Goal: Task Accomplishment & Management: Use online tool/utility

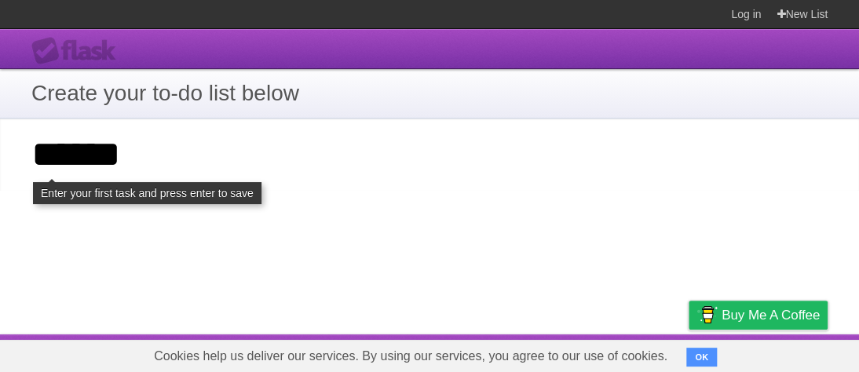
type input "*****"
click input "**********" at bounding box center [0, 0] width 0 height 0
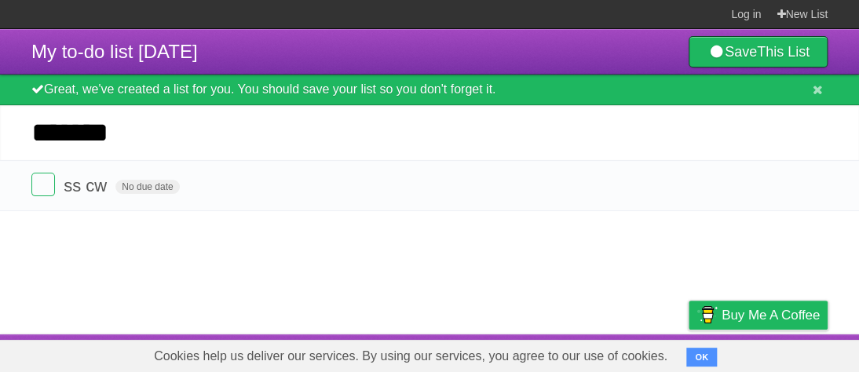
type input "*******"
click input "*********" at bounding box center [0, 0] width 0 height 0
type input "********"
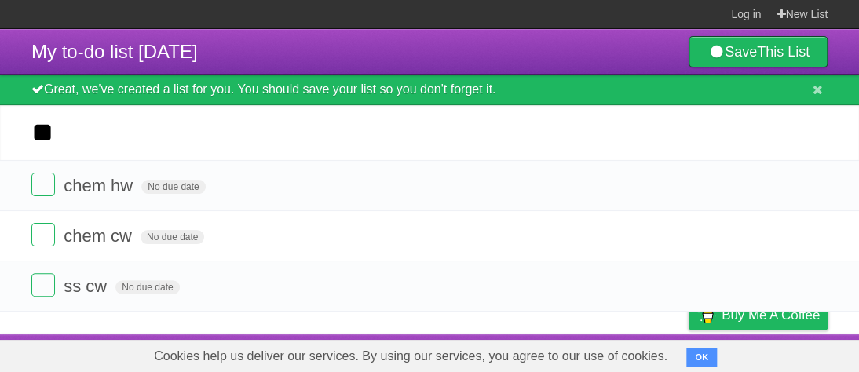
type input "*"
type input "*********"
click input "*********" at bounding box center [0, 0] width 0 height 0
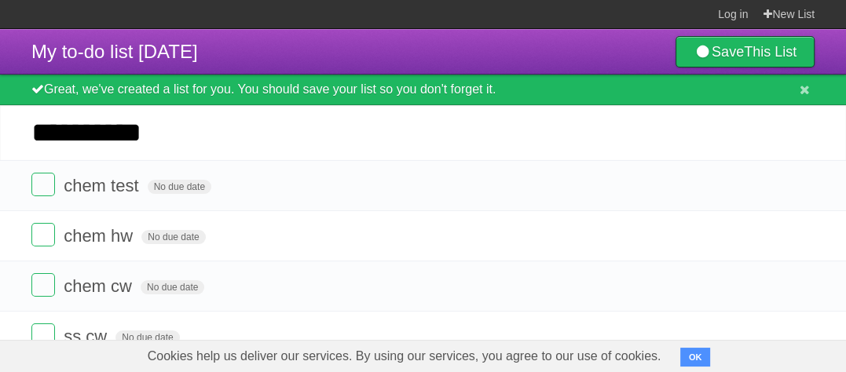
click input "*********" at bounding box center [0, 0] width 0 height 0
type input "**********"
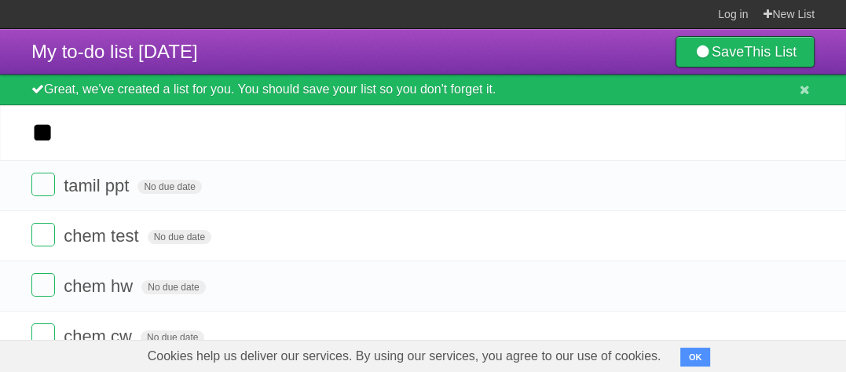
type input "*"
type input "********"
click input "*********" at bounding box center [0, 0] width 0 height 0
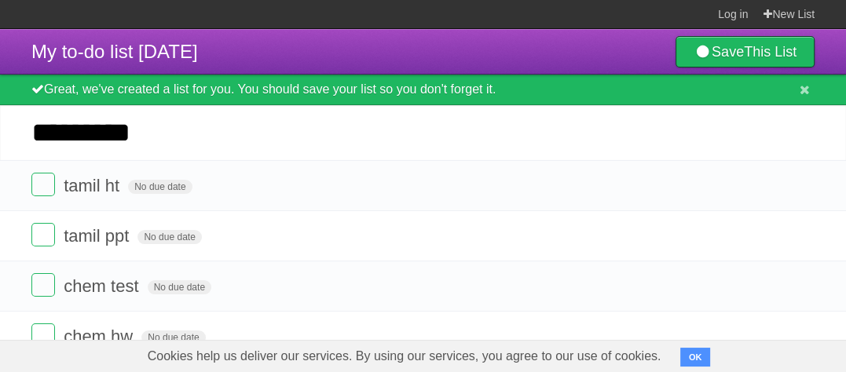
type input "*********"
click input "*********" at bounding box center [0, 0] width 0 height 0
type input "*********"
click input "*********" at bounding box center [0, 0] width 0 height 0
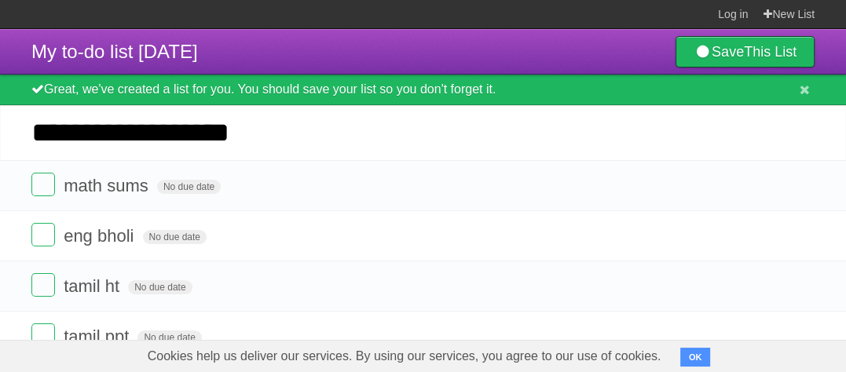
type input "**********"
click input "*********" at bounding box center [0, 0] width 0 height 0
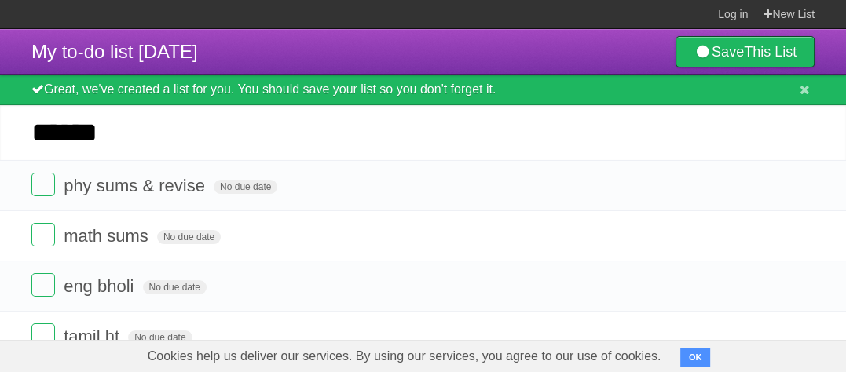
type input "******"
click input "*********" at bounding box center [0, 0] width 0 height 0
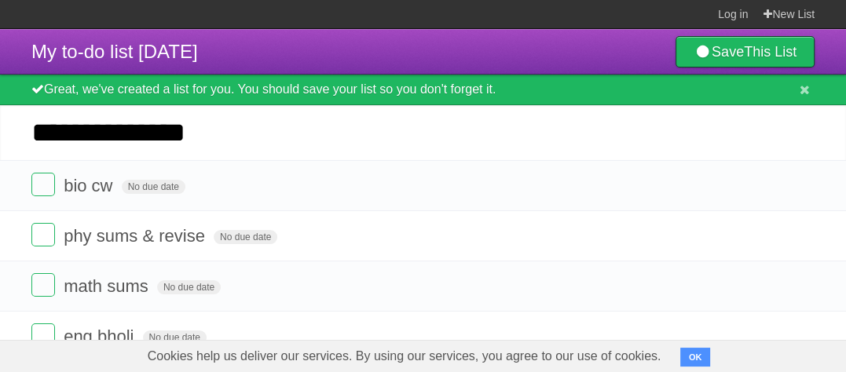
click input "*********" at bounding box center [0, 0] width 0 height 0
type input "**********"
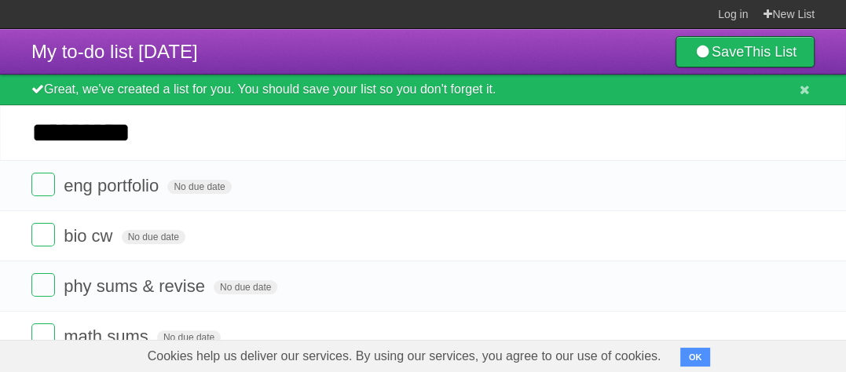
type input "*********"
click input "*********" at bounding box center [0, 0] width 0 height 0
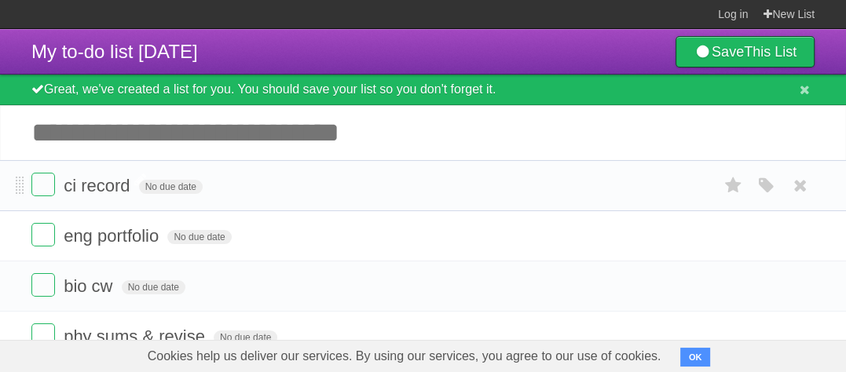
click at [67, 186] on span "ci record" at bounding box center [99, 186] width 70 height 20
click at [64, 188] on input "*********" at bounding box center [103, 187] width 79 height 20
type input "**********"
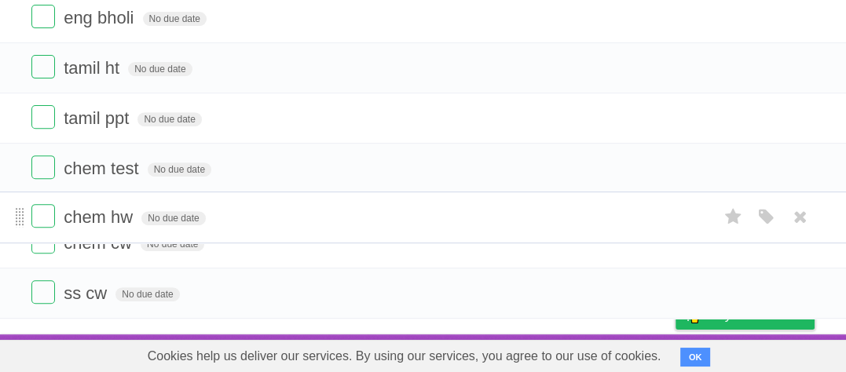
scroll to position [393, 0]
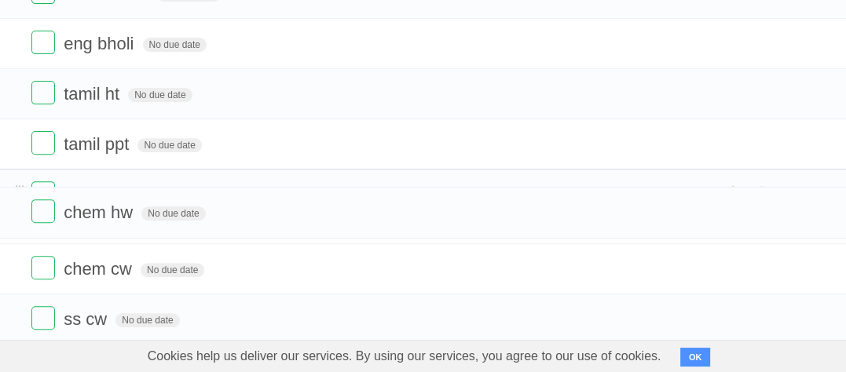
drag, startPoint x: 19, startPoint y: 196, endPoint x: 22, endPoint y: 216, distance: 20.7
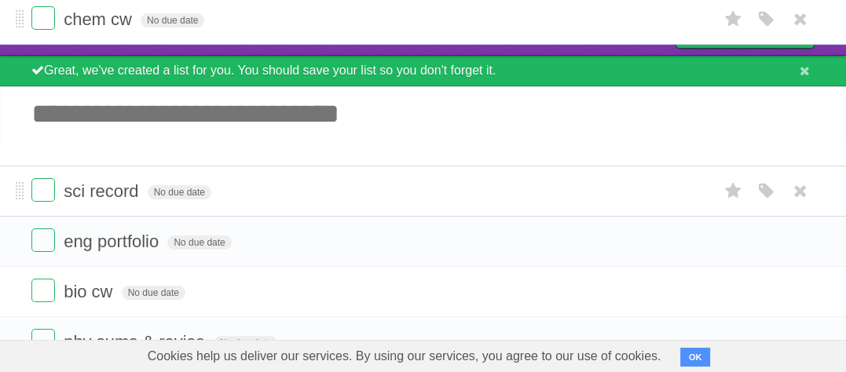
scroll to position [0, 0]
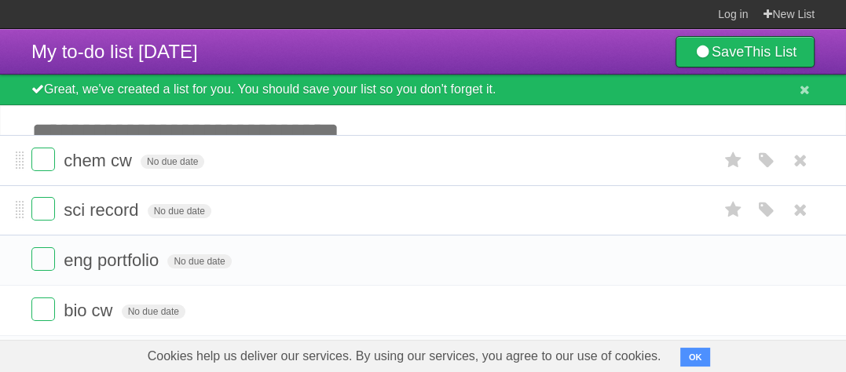
drag, startPoint x: 17, startPoint y: 321, endPoint x: 119, endPoint y: 162, distance: 189.3
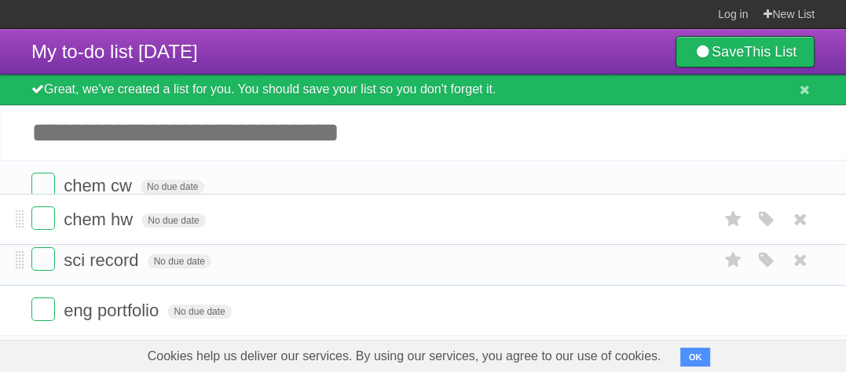
drag, startPoint x: 16, startPoint y: 295, endPoint x: 136, endPoint y: 221, distance: 141.4
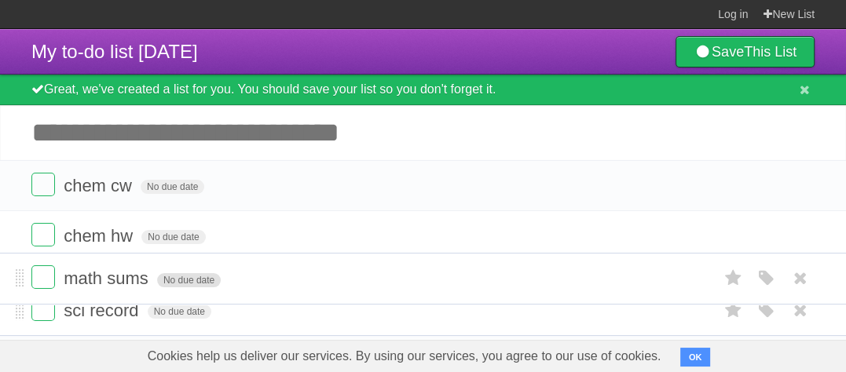
drag, startPoint x: 20, startPoint y: 125, endPoint x: 169, endPoint y: 283, distance: 216.7
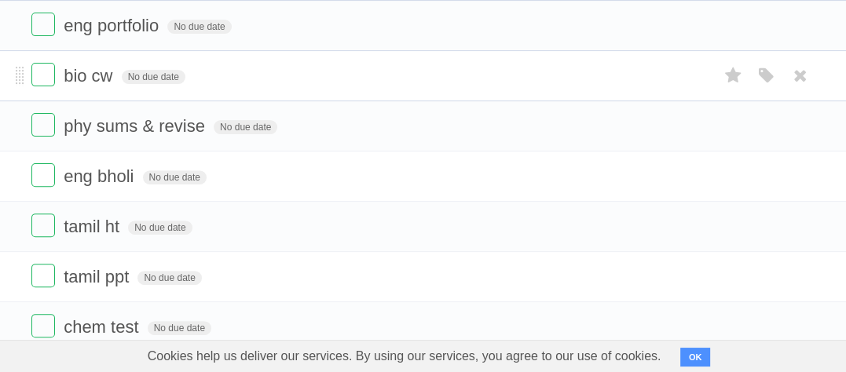
scroll to position [287, 0]
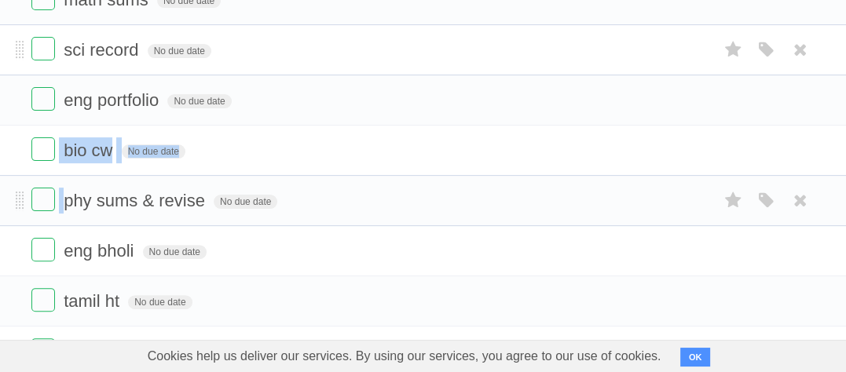
drag, startPoint x: 15, startPoint y: 150, endPoint x: 34, endPoint y: 218, distance: 70.9
click at [34, 222] on ul "chem cw No due date White Red Blue Green Purple Orange chem hw No due date Whit…" at bounding box center [423, 176] width 846 height 604
click at [21, 165] on li "bio cw No due date White Red Blue Green Purple Orange" at bounding box center [423, 150] width 846 height 51
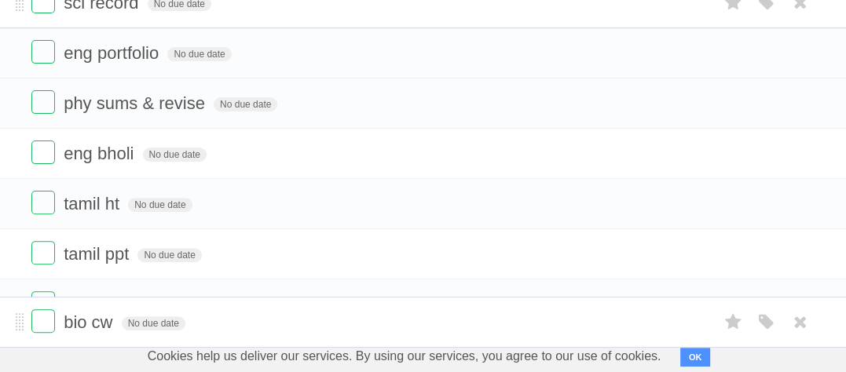
scroll to position [397, 0]
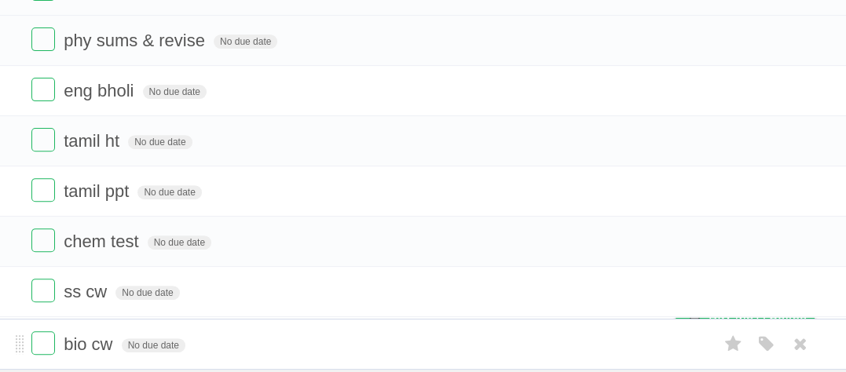
drag, startPoint x: 18, startPoint y: 158, endPoint x: 58, endPoint y: 352, distance: 198.1
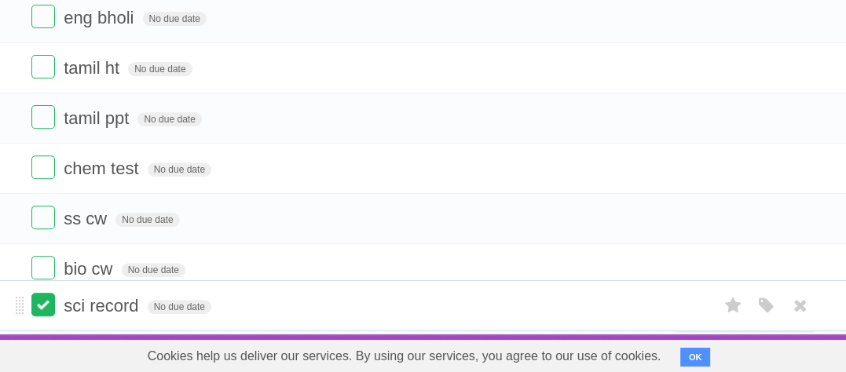
scroll to position [418, 0]
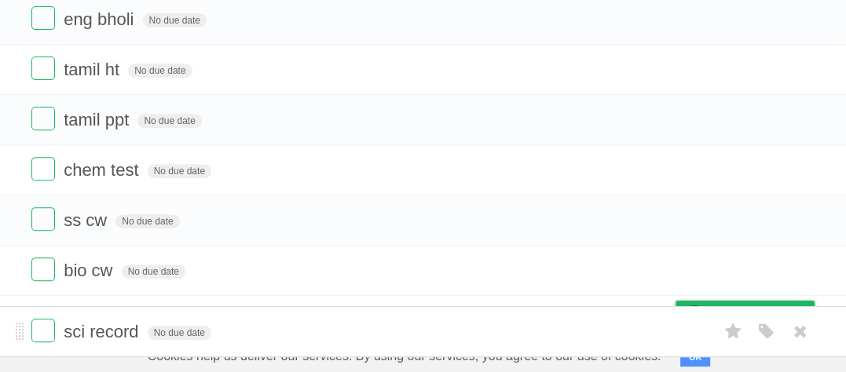
drag, startPoint x: 19, startPoint y: 103, endPoint x: 8, endPoint y: 332, distance: 229.6
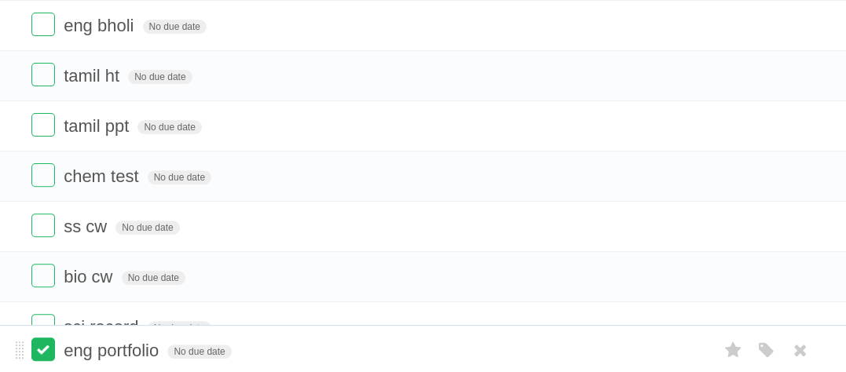
scroll to position [377, 0]
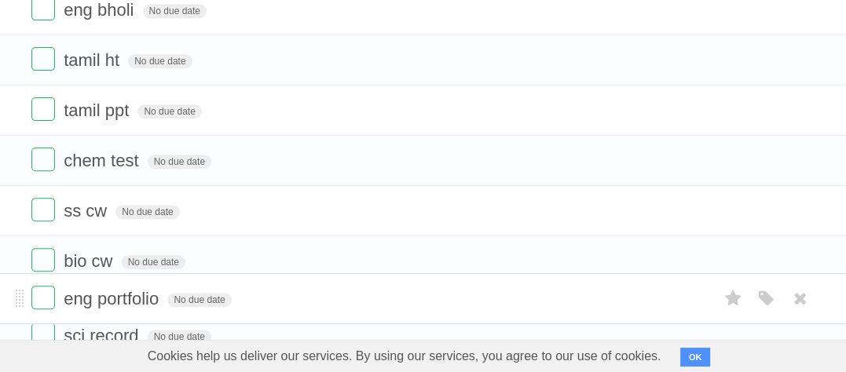
drag, startPoint x: 20, startPoint y: 183, endPoint x: 65, endPoint y: 302, distance: 126.8
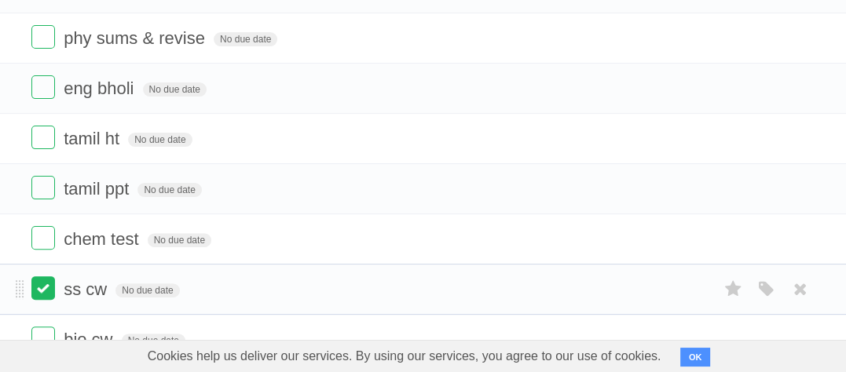
scroll to position [298, 0]
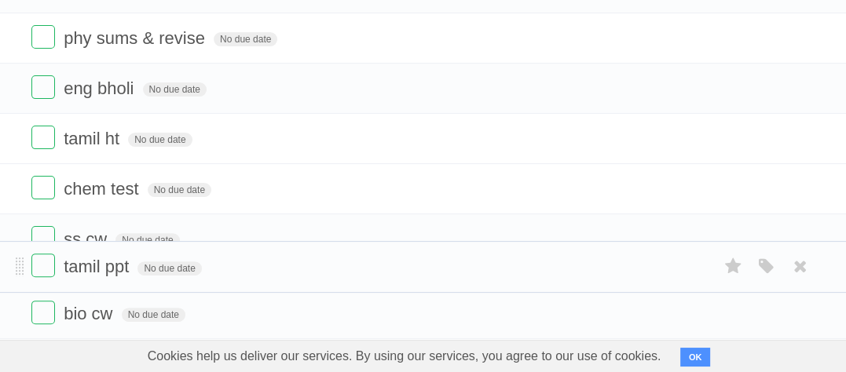
drag, startPoint x: 20, startPoint y: 191, endPoint x: 28, endPoint y: 269, distance: 79.0
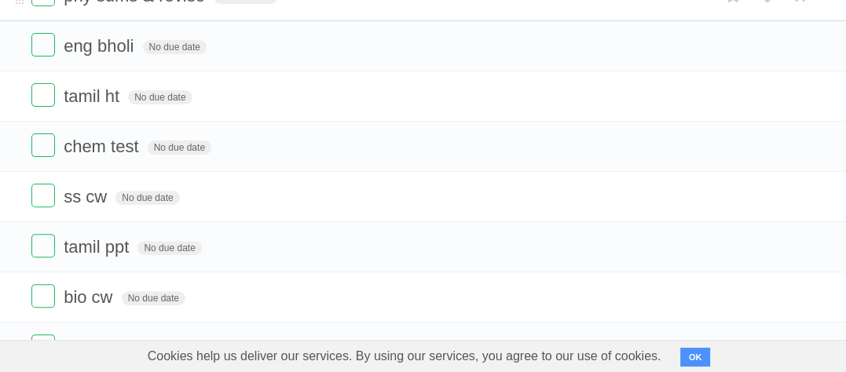
scroll to position [314, 0]
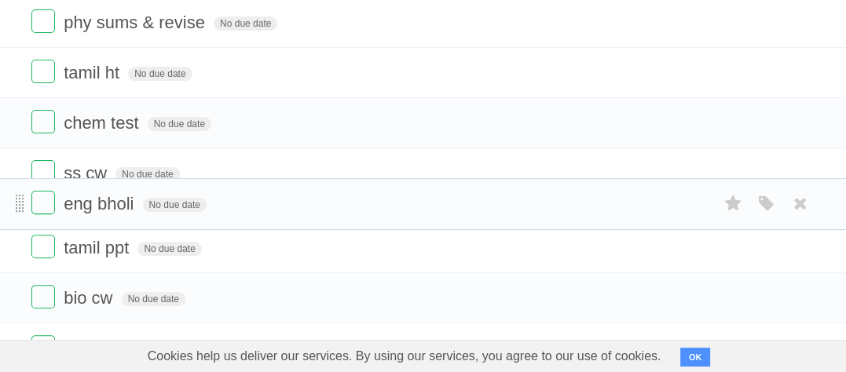
drag, startPoint x: 17, startPoint y: 71, endPoint x: 23, endPoint y: 200, distance: 129.7
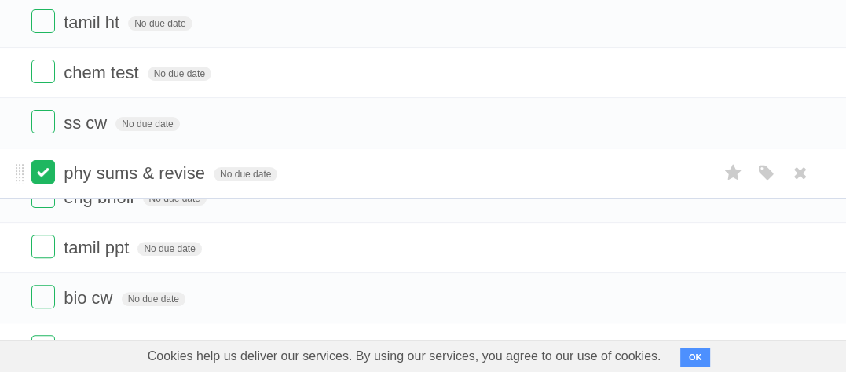
drag, startPoint x: 21, startPoint y: 27, endPoint x: 36, endPoint y: 163, distance: 137.5
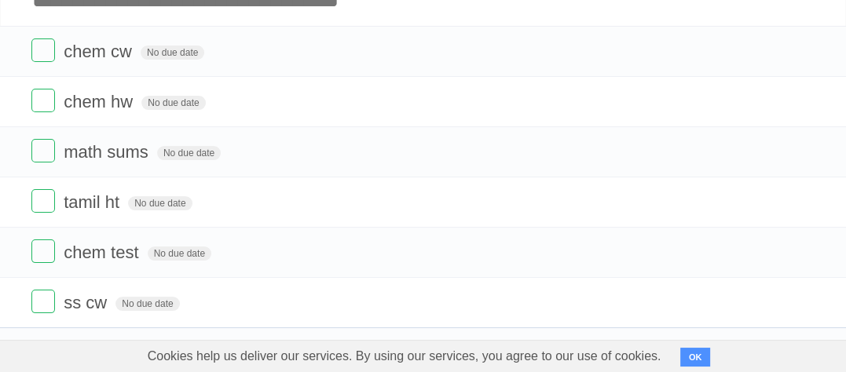
scroll to position [157, 0]
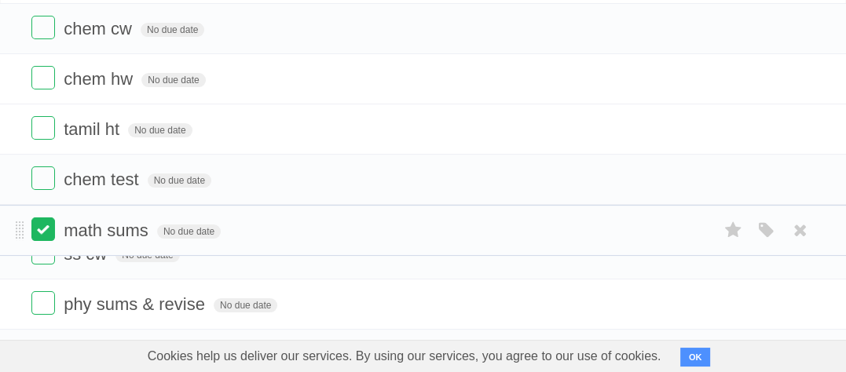
drag, startPoint x: 19, startPoint y: 133, endPoint x: 35, endPoint y: 218, distance: 86.3
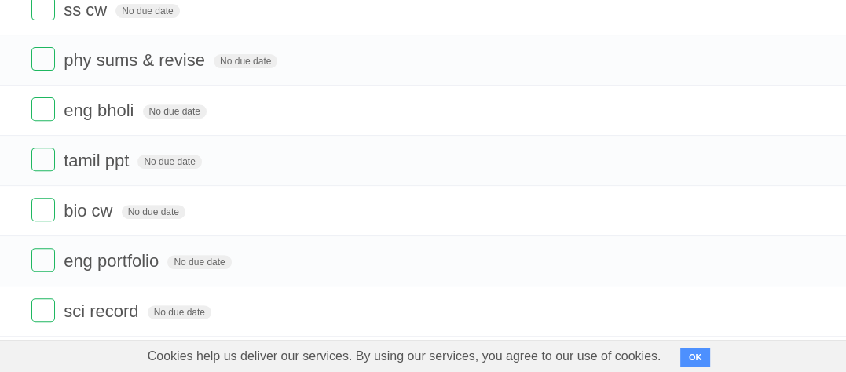
scroll to position [444, 0]
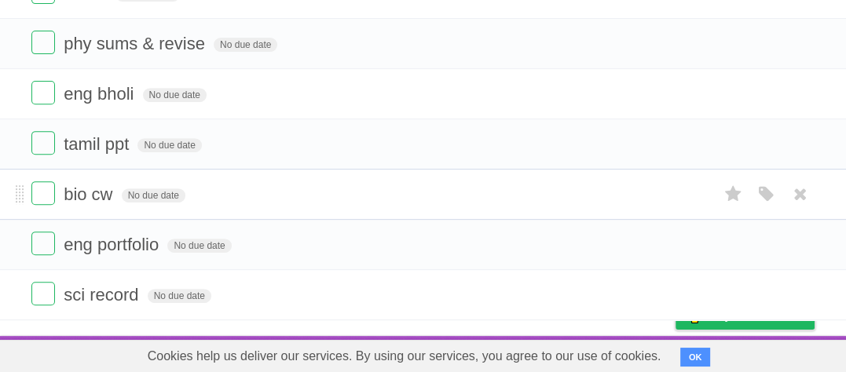
click at [110, 190] on span "bio cw" at bounding box center [90, 195] width 53 height 20
click at [117, 190] on input "******" at bounding box center [90, 195] width 53 height 20
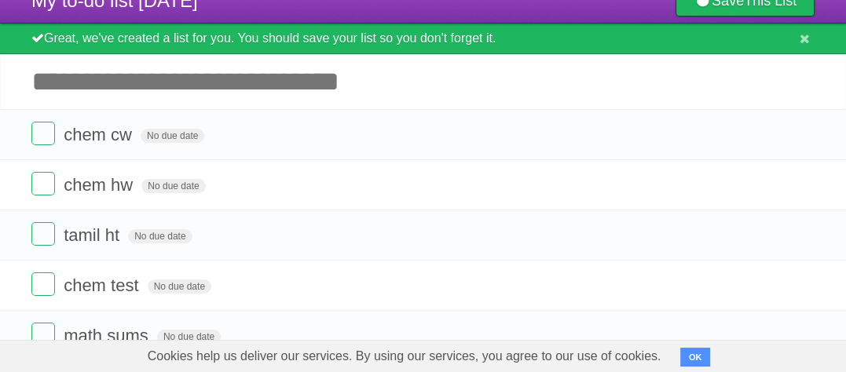
scroll to position [0, 0]
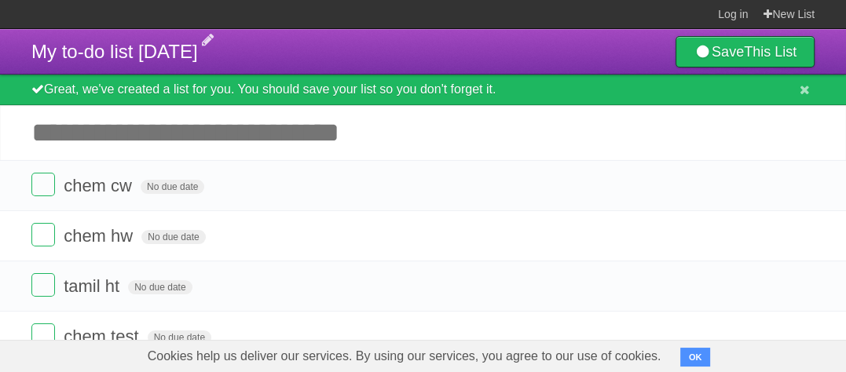
click at [198, 43] on span "My to-do list [DATE]" at bounding box center [114, 51] width 166 height 21
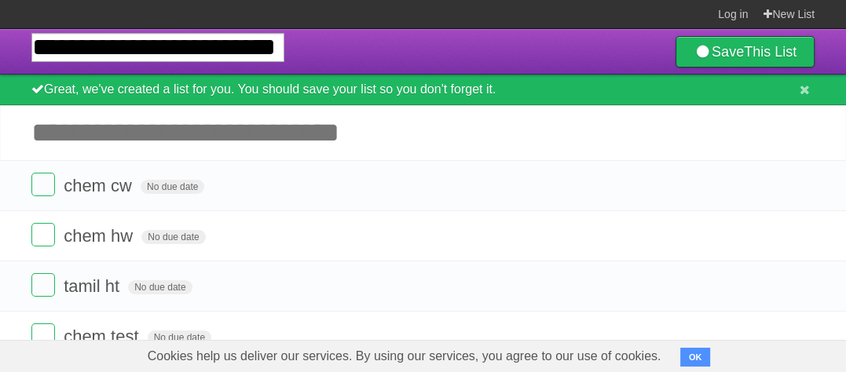
click at [383, 49] on header "**********" at bounding box center [423, 52] width 846 height 46
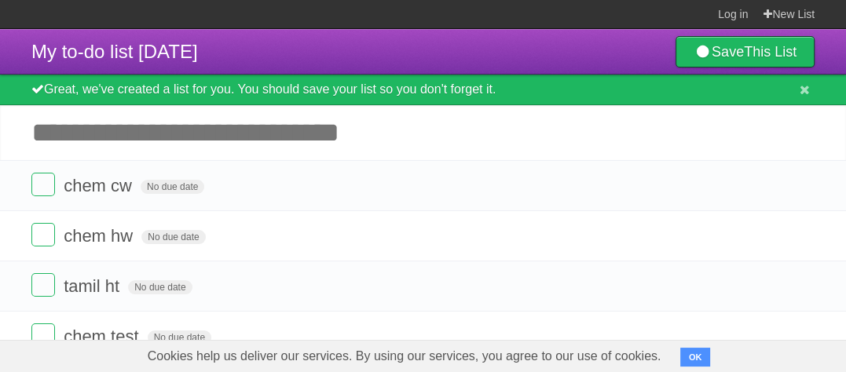
click at [248, 52] on header "My to-do list [DATE] Save This List" at bounding box center [423, 52] width 846 height 46
click at [233, 50] on header "My to-do list [DATE] Save This List" at bounding box center [423, 52] width 846 height 46
click at [198, 50] on span "My to-do list [DATE]" at bounding box center [114, 51] width 166 height 21
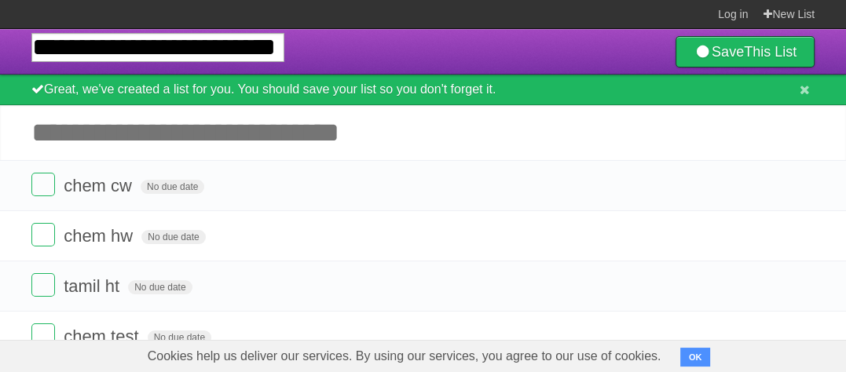
click at [396, 60] on header "**********" at bounding box center [423, 52] width 846 height 46
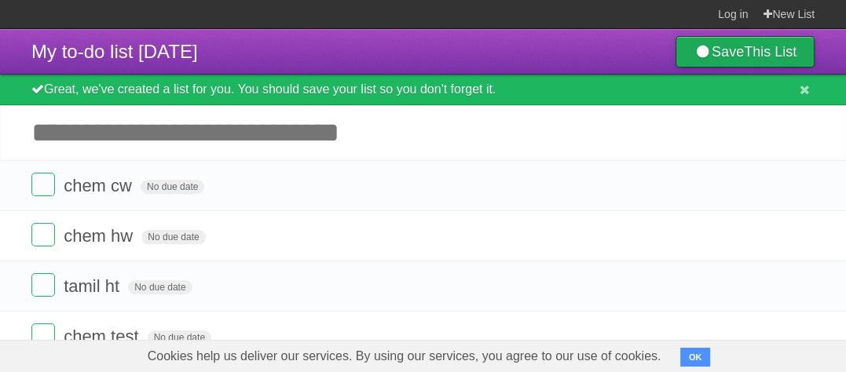
click at [723, 55] on link "Save This List" at bounding box center [744, 51] width 139 height 31
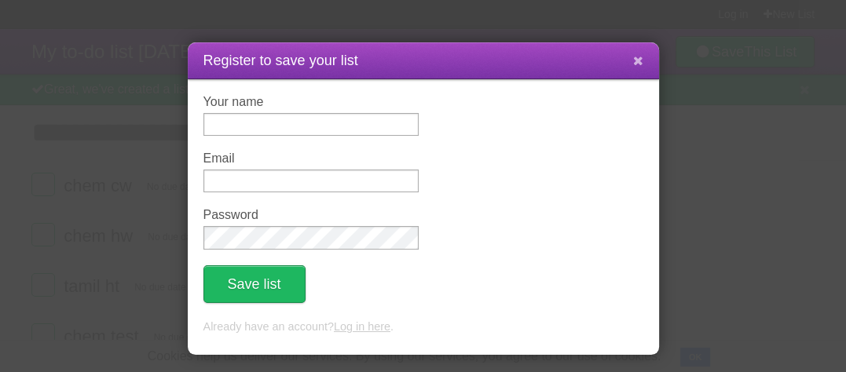
click at [639, 60] on icon at bounding box center [638, 60] width 10 height 13
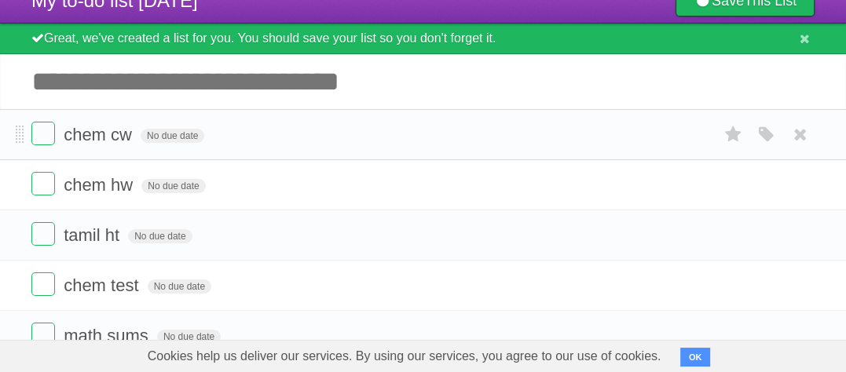
scroll to position [79, 0]
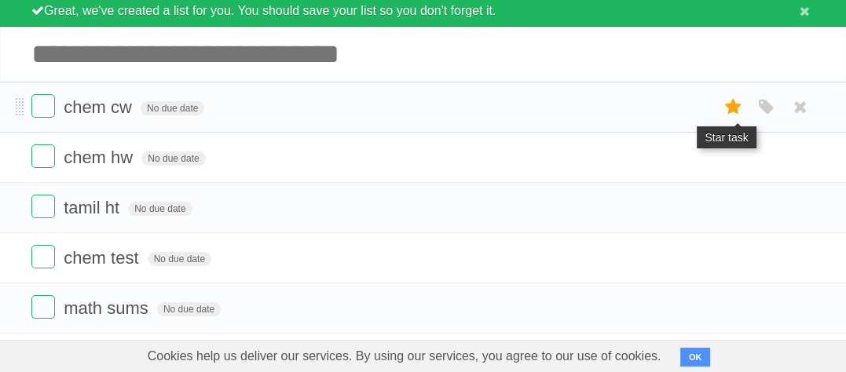
click at [734, 106] on icon at bounding box center [734, 107] width 22 height 26
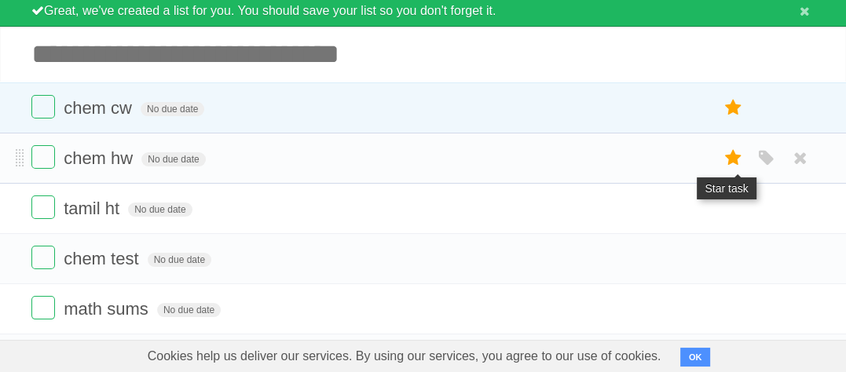
click at [732, 162] on icon at bounding box center [734, 158] width 22 height 26
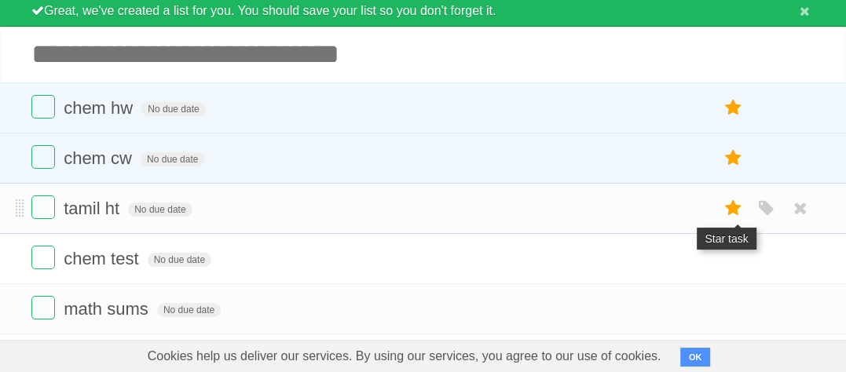
click at [726, 211] on icon at bounding box center [734, 209] width 22 height 26
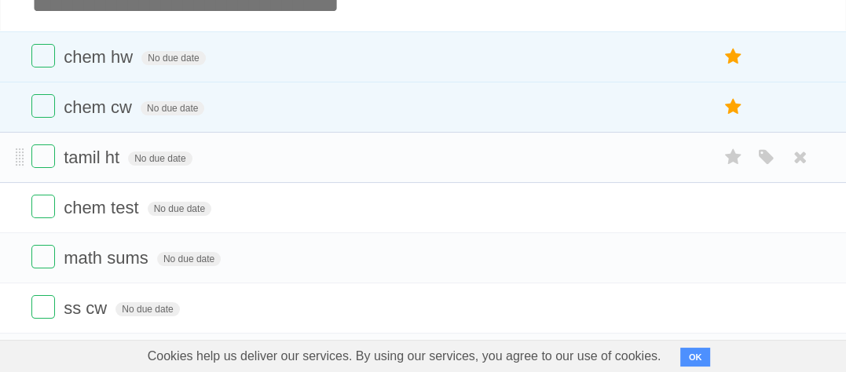
scroll to position [157, 0]
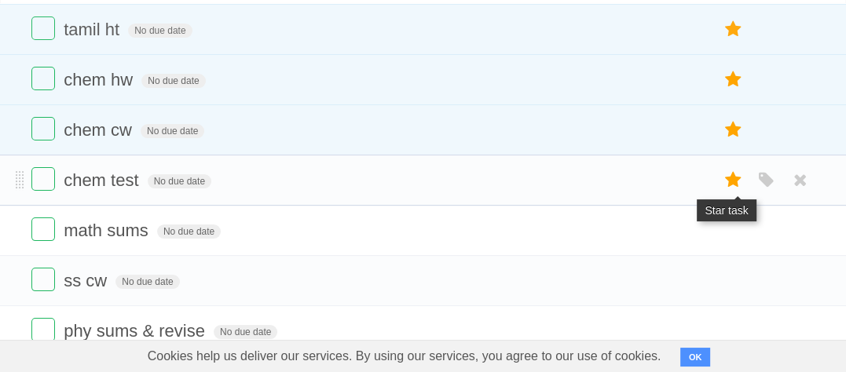
click at [732, 179] on icon at bounding box center [734, 180] width 22 height 26
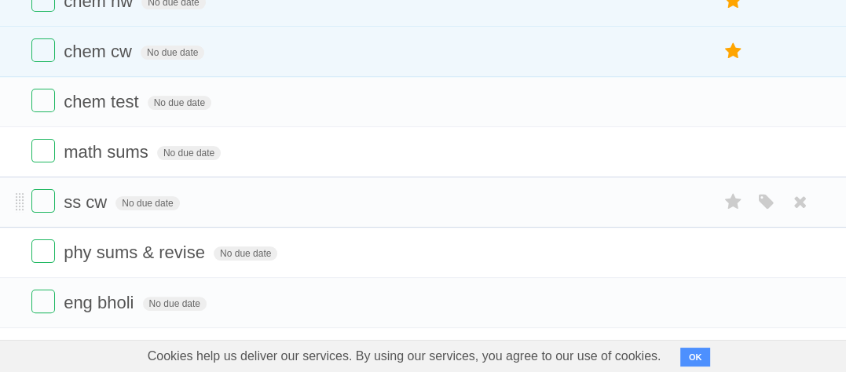
scroll to position [285, 0]
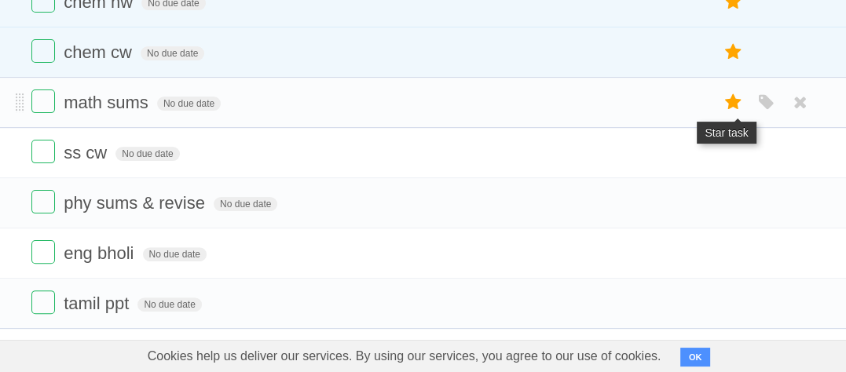
click at [732, 108] on icon at bounding box center [734, 103] width 22 height 26
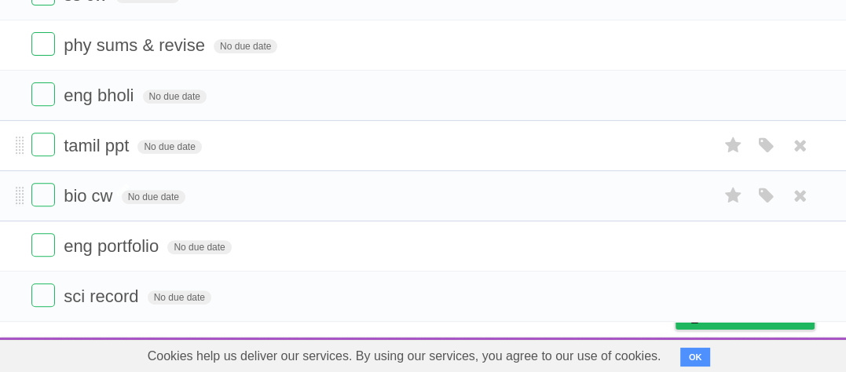
scroll to position [445, 0]
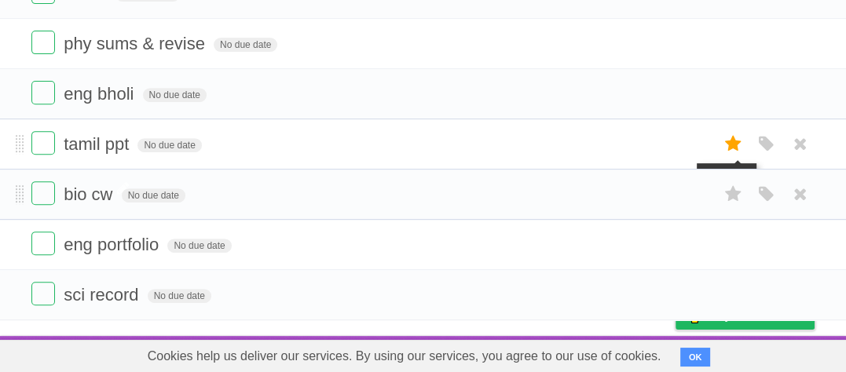
click at [733, 149] on icon at bounding box center [734, 144] width 22 height 26
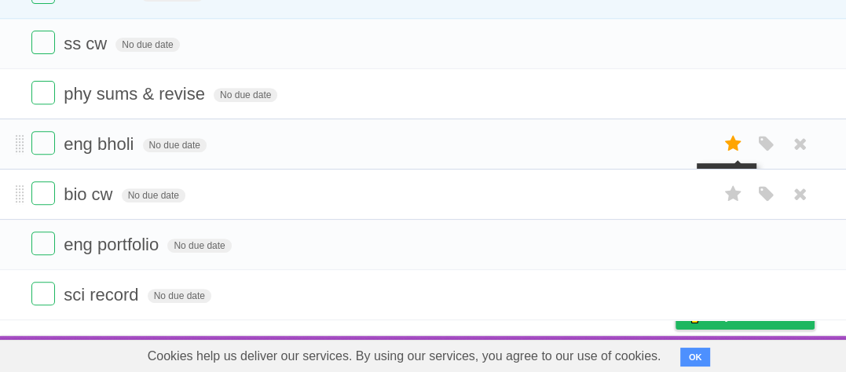
click at [732, 143] on icon at bounding box center [734, 144] width 22 height 26
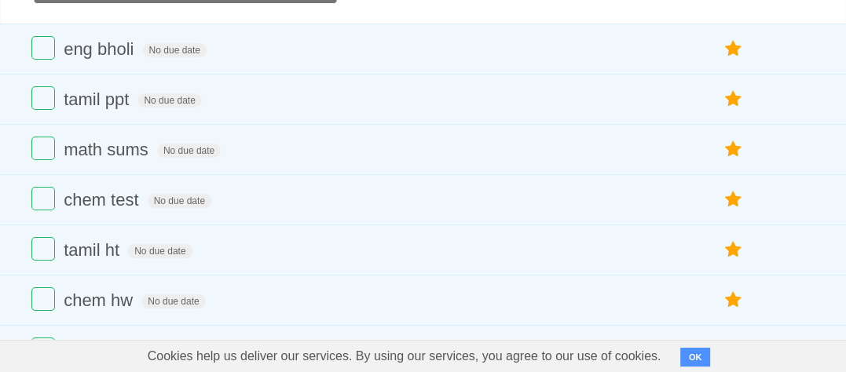
scroll to position [236, 0]
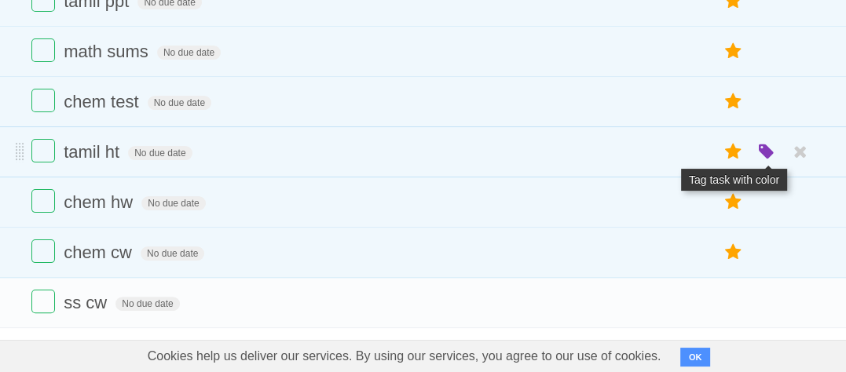
click at [773, 159] on icon "button" at bounding box center [767, 152] width 22 height 20
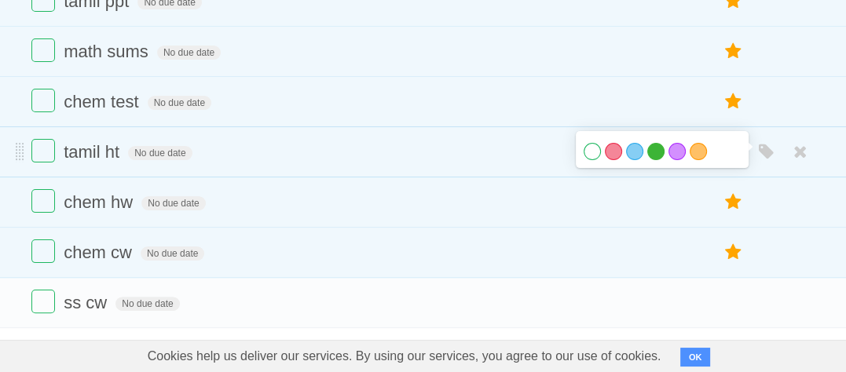
click at [659, 155] on label "Green" at bounding box center [655, 151] width 17 height 17
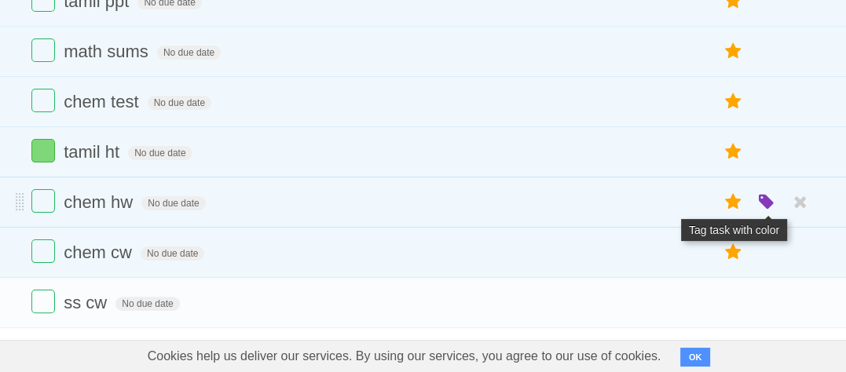
click at [772, 203] on icon "button" at bounding box center [767, 202] width 22 height 20
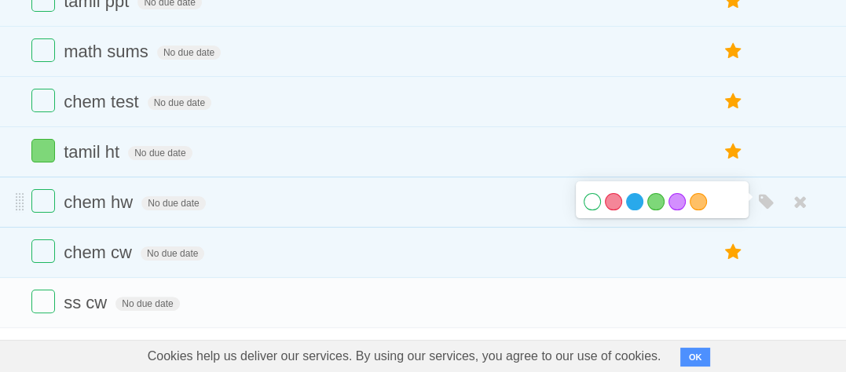
click at [631, 203] on label "Blue" at bounding box center [634, 201] width 17 height 17
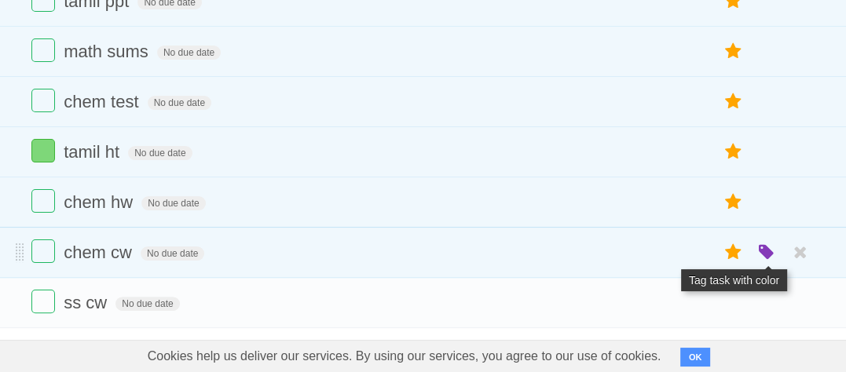
click at [770, 250] on icon "button" at bounding box center [767, 253] width 22 height 20
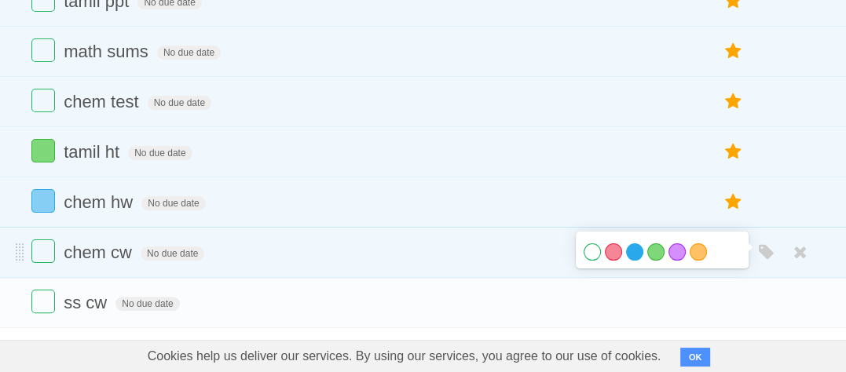
click at [627, 251] on label "Blue" at bounding box center [634, 251] width 17 height 17
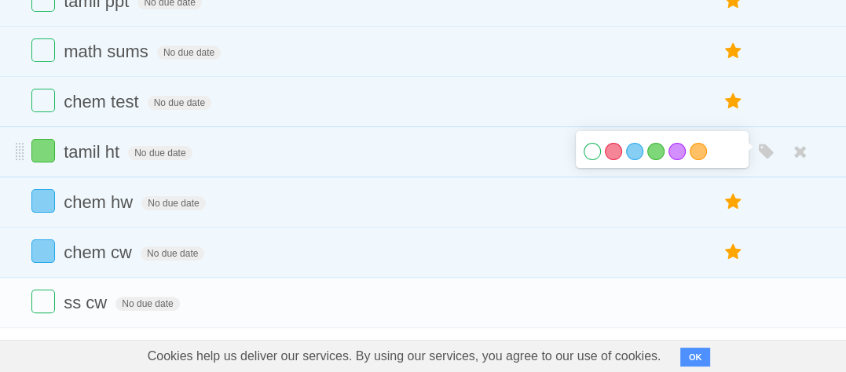
scroll to position [157, 0]
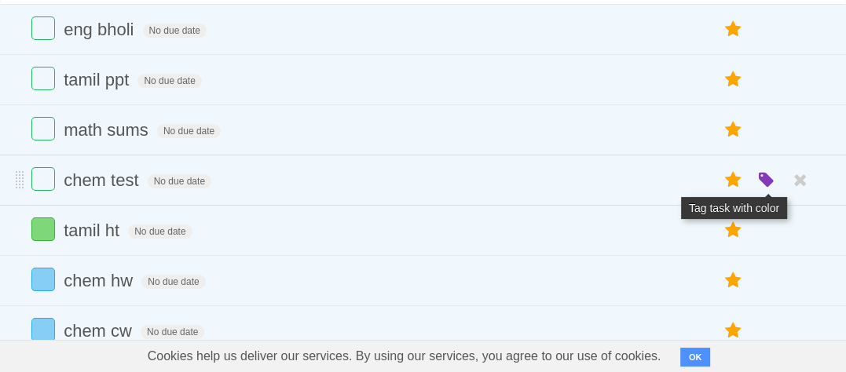
click at [775, 176] on icon "button" at bounding box center [767, 180] width 22 height 20
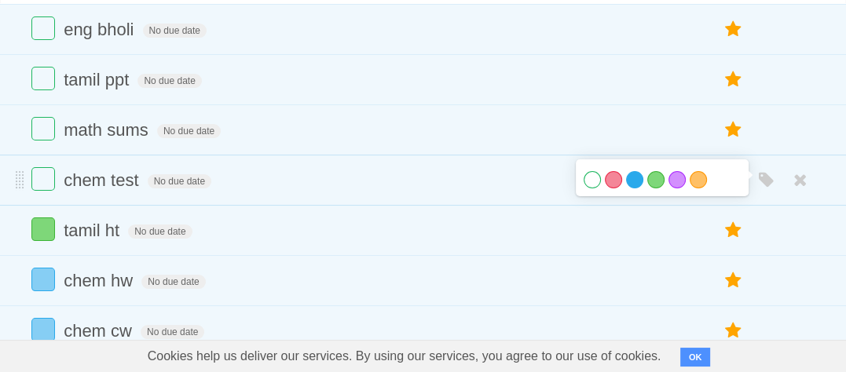
click at [634, 186] on label "Blue" at bounding box center [634, 179] width 17 height 17
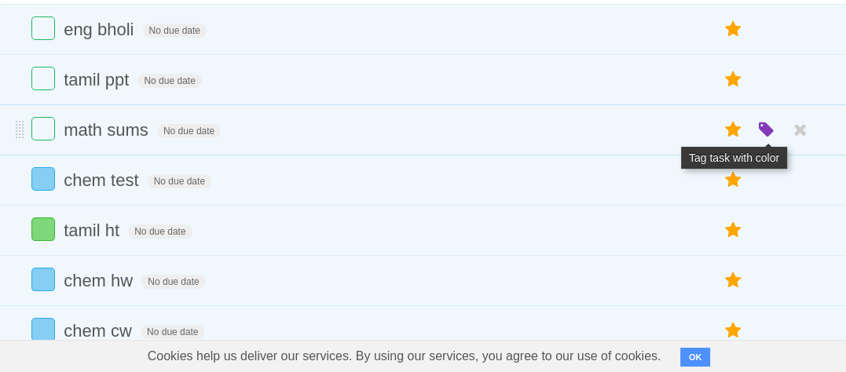
click at [766, 135] on icon "button" at bounding box center [767, 130] width 22 height 20
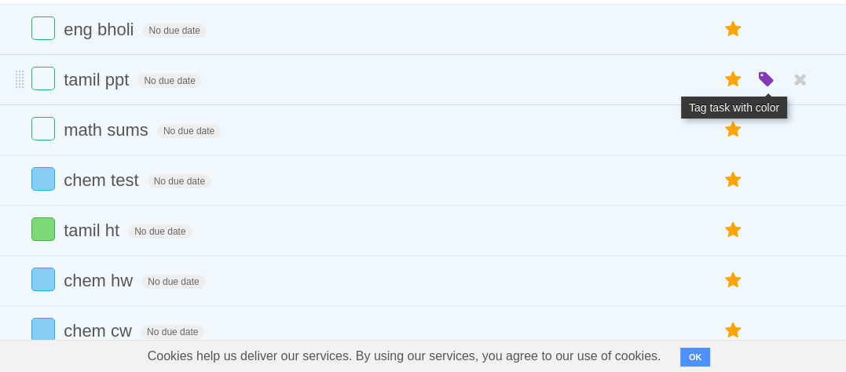
click at [764, 86] on icon "button" at bounding box center [767, 80] width 22 height 20
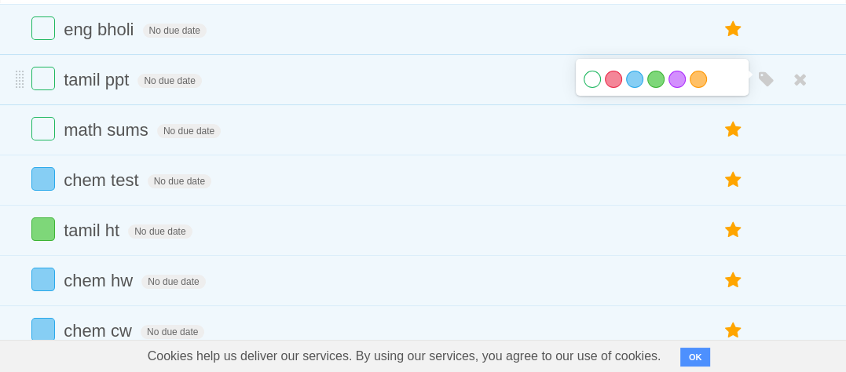
click at [646, 82] on div "White Red Blue Green Purple Orange" at bounding box center [662, 81] width 157 height 21
click at [647, 83] on label "Green" at bounding box center [655, 79] width 17 height 17
click at [647, 82] on label "Green" at bounding box center [655, 79] width 17 height 17
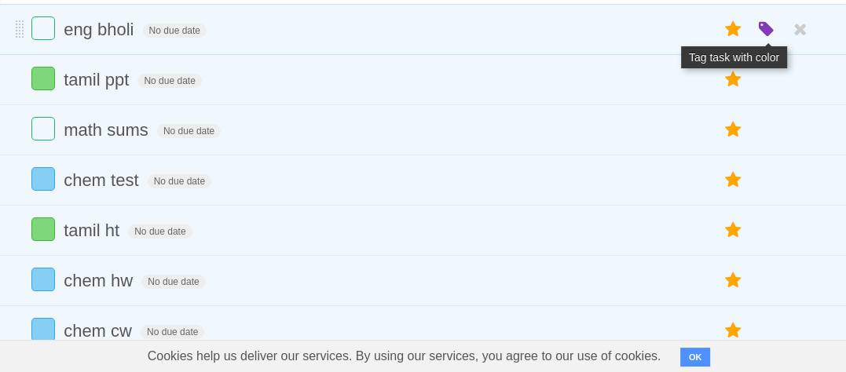
click at [759, 35] on icon "button" at bounding box center [767, 30] width 22 height 20
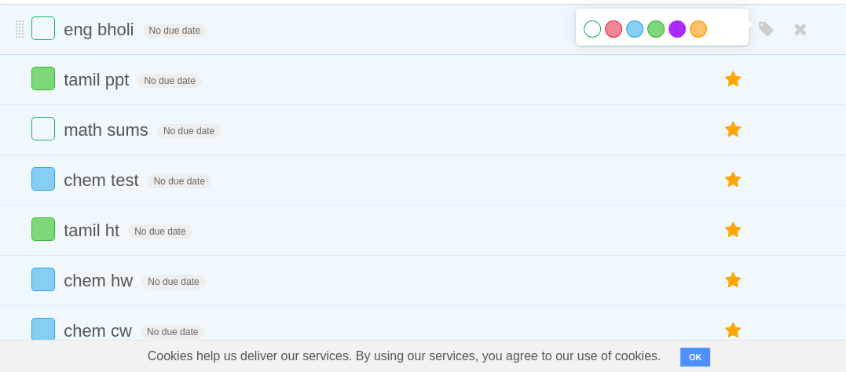
click at [668, 31] on label "Purple" at bounding box center [676, 28] width 17 height 17
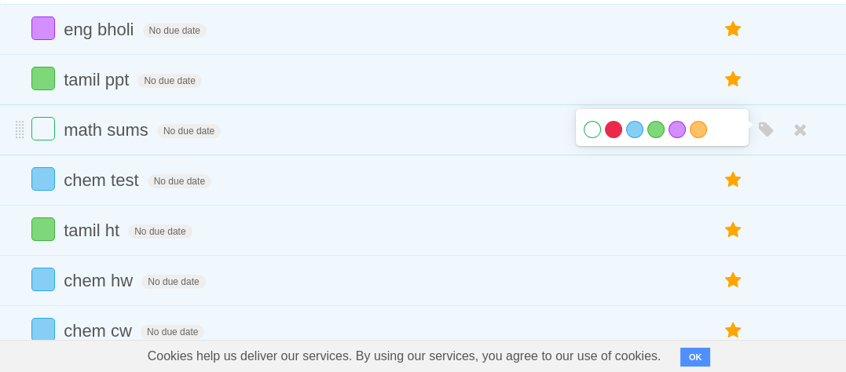
click at [615, 135] on label "Red" at bounding box center [613, 129] width 17 height 17
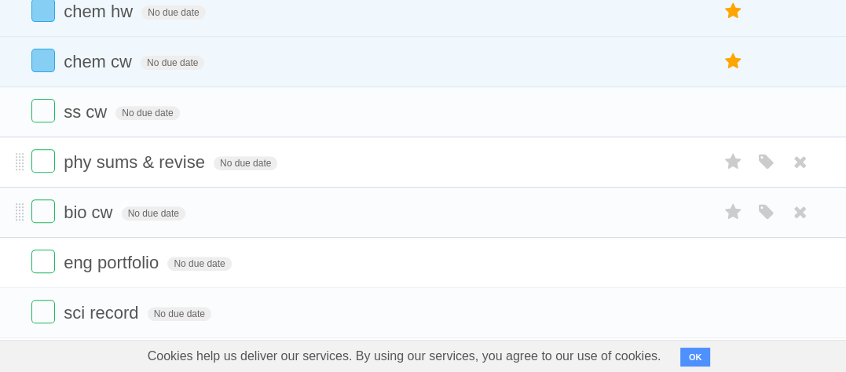
scroll to position [445, 0]
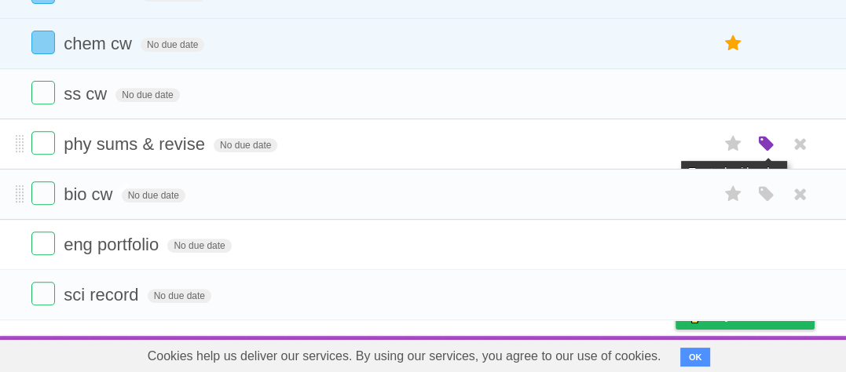
click at [758, 148] on icon "button" at bounding box center [767, 144] width 22 height 20
click at [756, 138] on icon "button" at bounding box center [767, 144] width 22 height 20
click at [733, 142] on icon at bounding box center [734, 144] width 22 height 26
click at [736, 142] on icon at bounding box center [734, 144] width 22 height 26
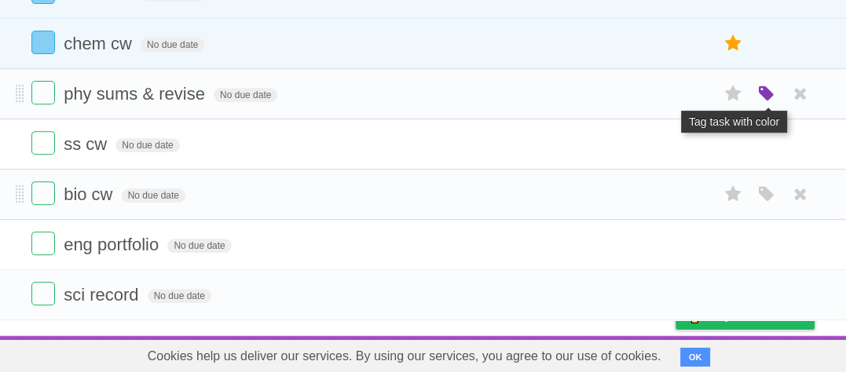
click at [770, 101] on icon "button" at bounding box center [767, 94] width 22 height 20
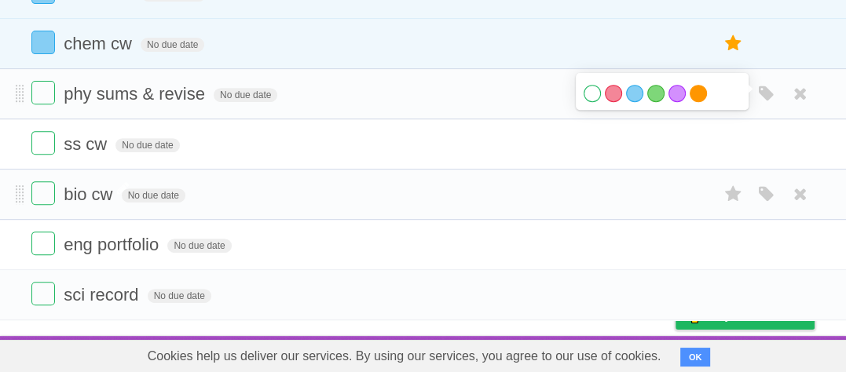
click at [696, 95] on label "Orange" at bounding box center [698, 93] width 17 height 17
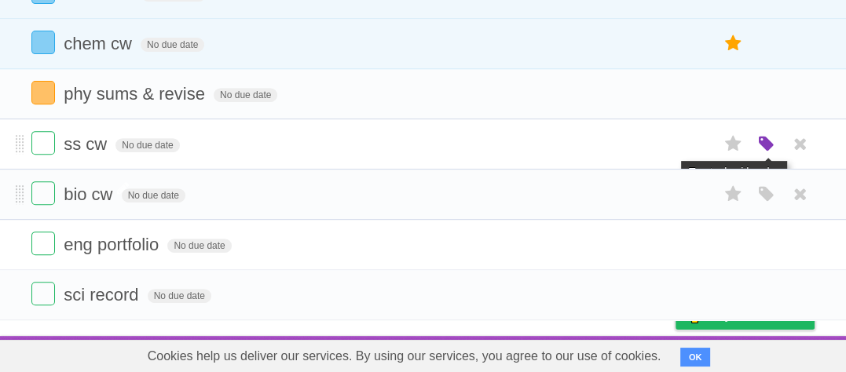
click at [759, 148] on icon "button" at bounding box center [767, 144] width 22 height 20
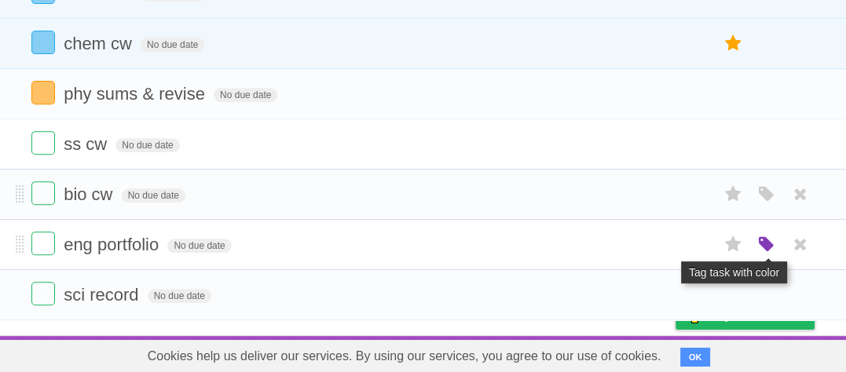
click at [760, 243] on icon "button" at bounding box center [767, 245] width 22 height 20
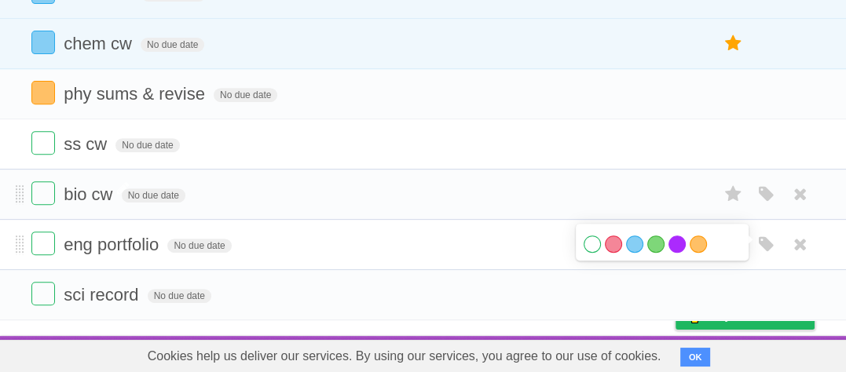
click at [673, 243] on label "Purple" at bounding box center [676, 244] width 17 height 17
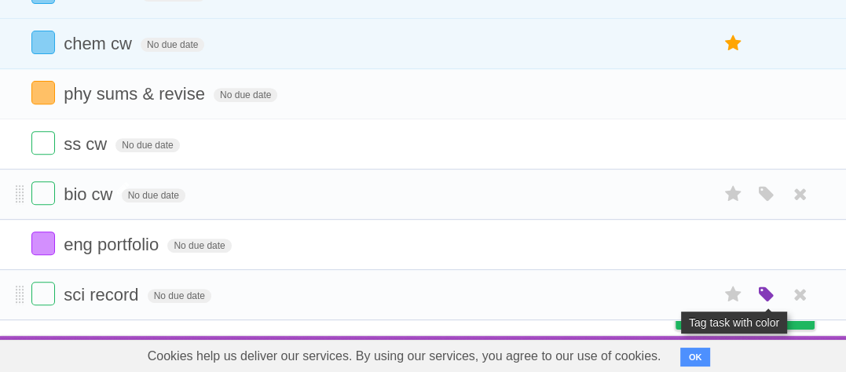
click at [766, 296] on icon "button" at bounding box center [767, 295] width 22 height 20
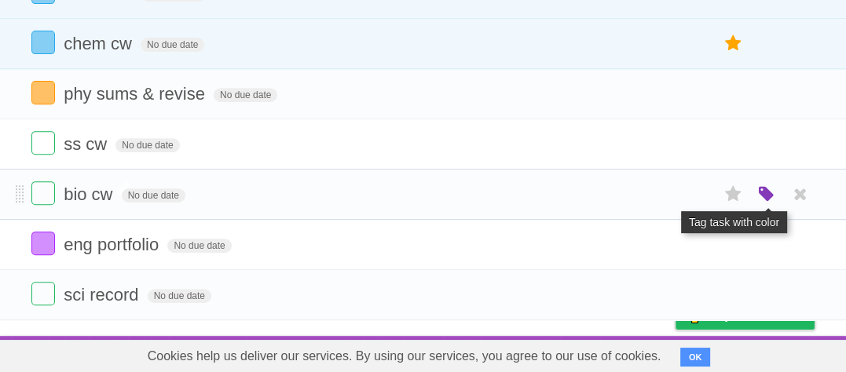
click at [759, 196] on icon "button" at bounding box center [767, 195] width 22 height 20
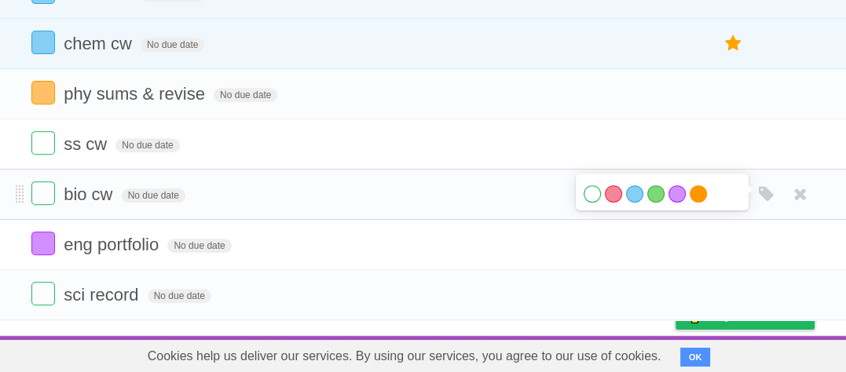
click at [696, 193] on label "Orange" at bounding box center [698, 193] width 17 height 17
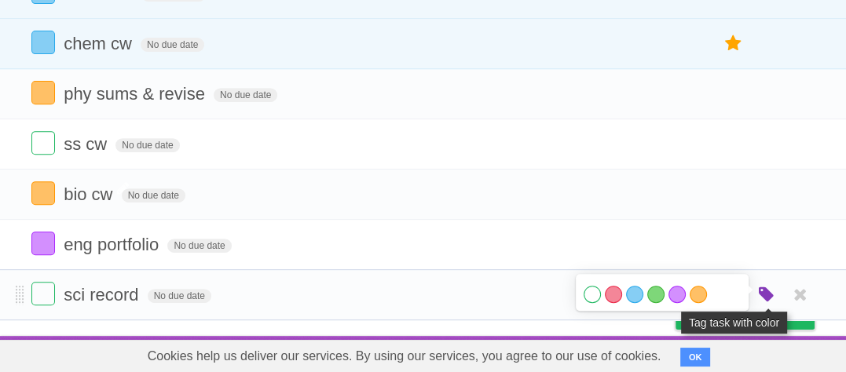
click at [767, 298] on icon "button" at bounding box center [767, 295] width 22 height 20
click at [764, 290] on icon "button" at bounding box center [767, 295] width 22 height 20
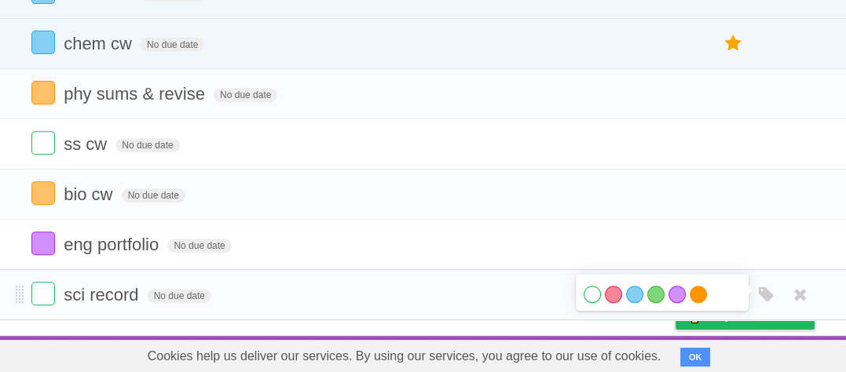
click at [699, 291] on label "Orange" at bounding box center [698, 294] width 17 height 17
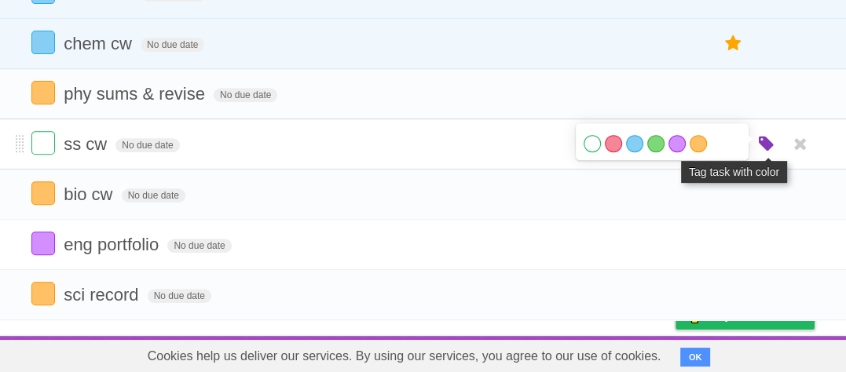
click at [760, 152] on icon "button" at bounding box center [767, 144] width 22 height 20
click at [760, 141] on icon "button" at bounding box center [767, 144] width 22 height 20
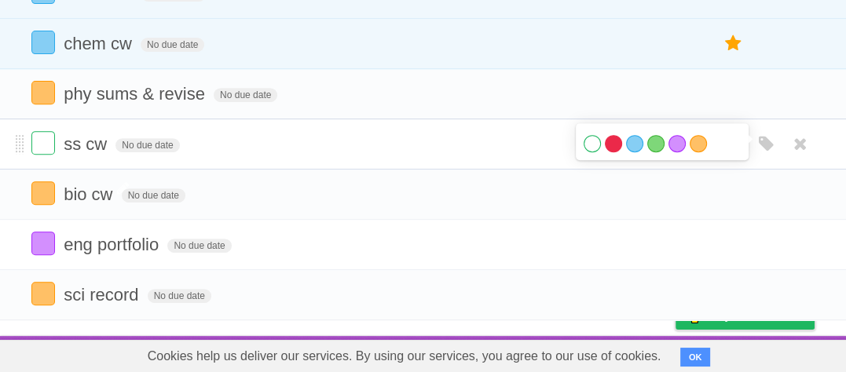
click at [618, 144] on label "Red" at bounding box center [613, 143] width 17 height 17
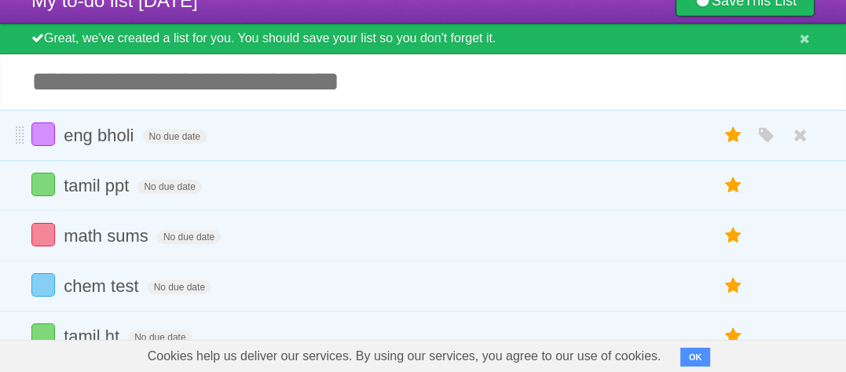
scroll to position [79, 0]
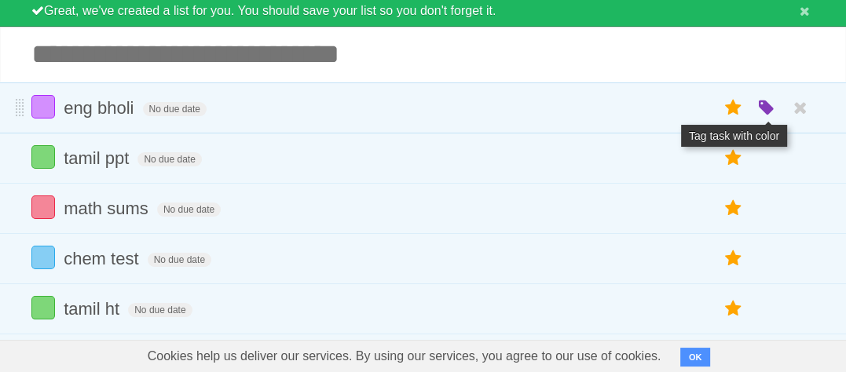
click at [766, 112] on icon "button" at bounding box center [767, 108] width 22 height 20
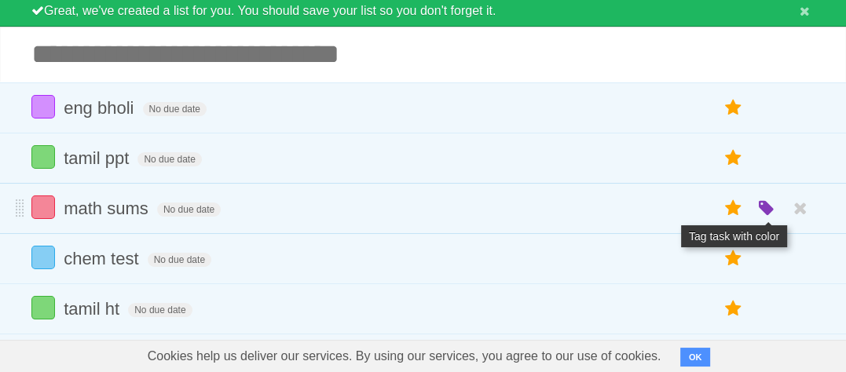
click at [772, 205] on icon "button" at bounding box center [767, 209] width 22 height 20
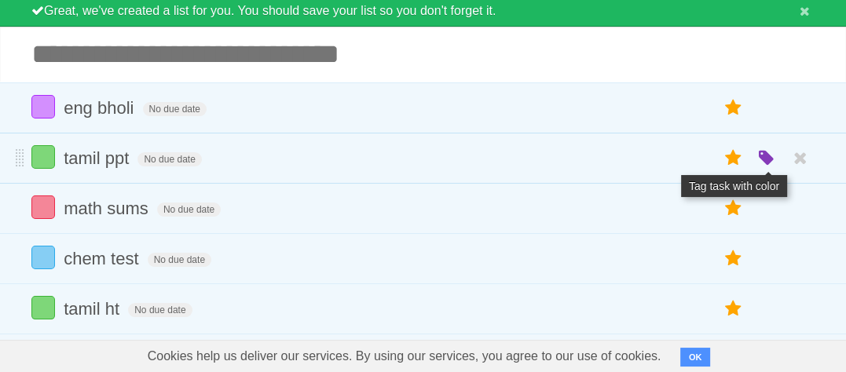
click at [768, 158] on icon "button" at bounding box center [767, 158] width 22 height 20
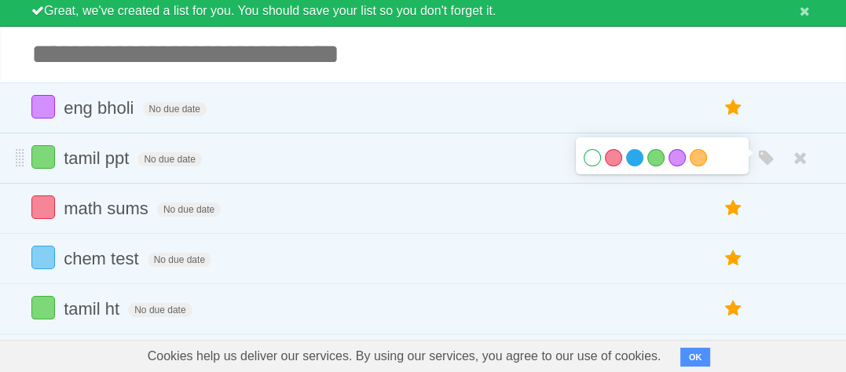
click at [628, 163] on label "Blue" at bounding box center [634, 157] width 17 height 17
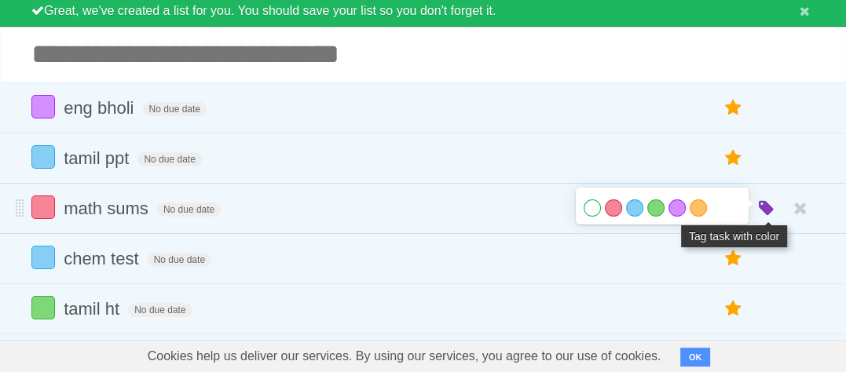
click at [757, 203] on icon "button" at bounding box center [767, 209] width 22 height 20
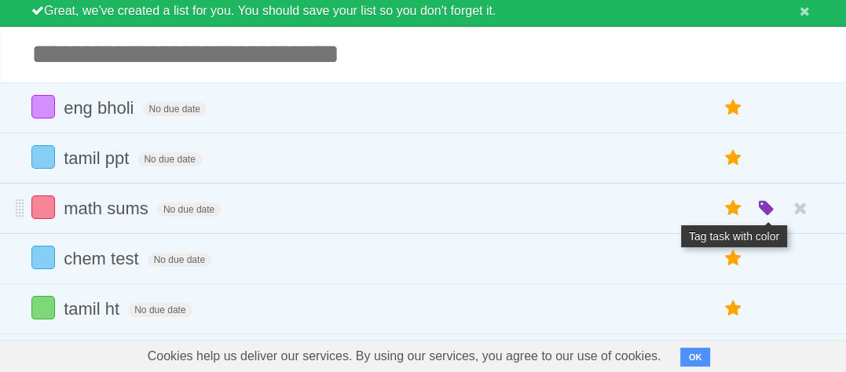
click at [759, 212] on icon "button" at bounding box center [767, 209] width 22 height 20
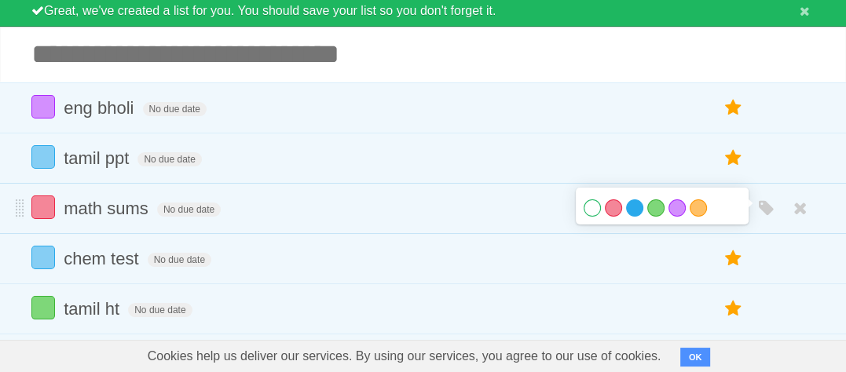
click at [632, 203] on label "Blue" at bounding box center [634, 207] width 17 height 17
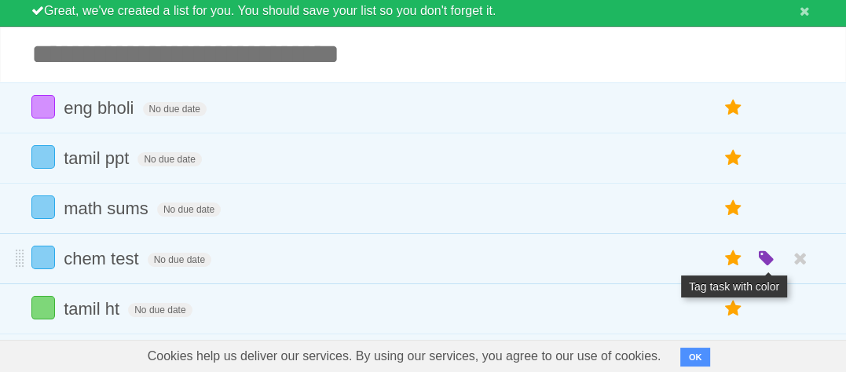
click at [765, 254] on icon "button" at bounding box center [767, 259] width 22 height 20
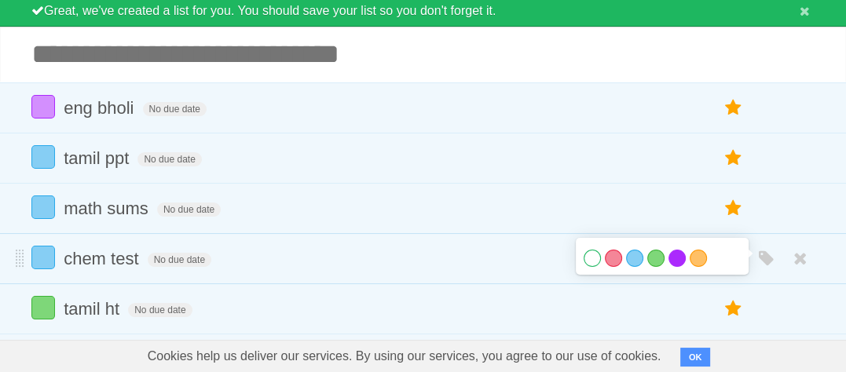
click at [682, 257] on label "Purple" at bounding box center [676, 258] width 17 height 17
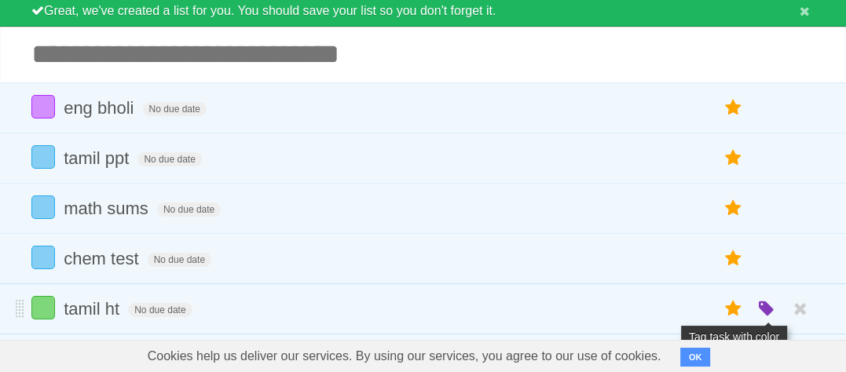
click at [771, 302] on icon "button" at bounding box center [767, 309] width 22 height 20
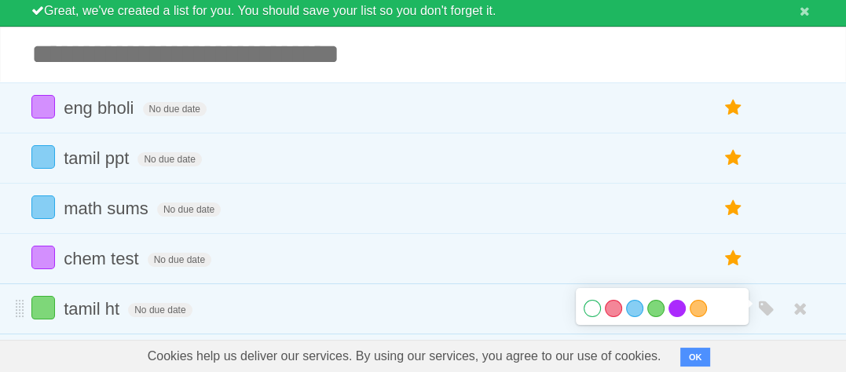
click at [673, 306] on label "Purple" at bounding box center [676, 308] width 17 height 17
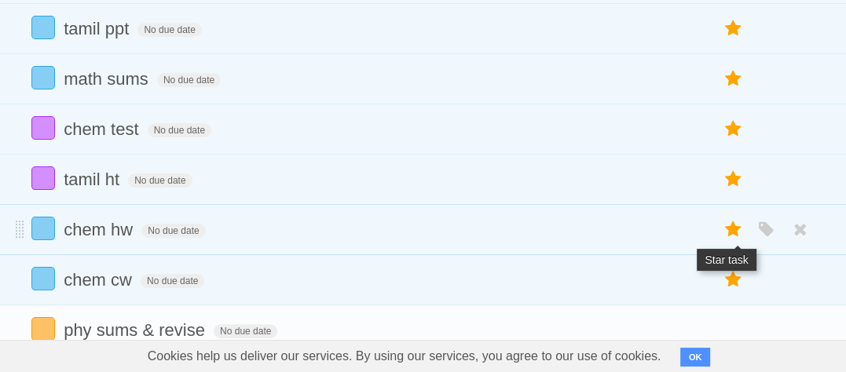
scroll to position [236, 0]
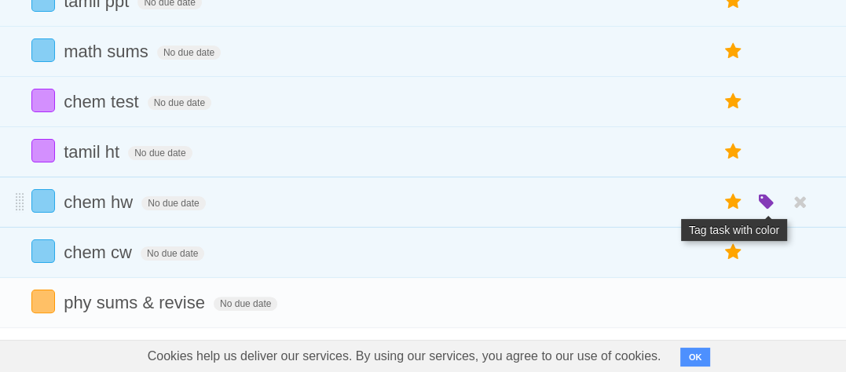
click at [773, 199] on icon "button" at bounding box center [767, 202] width 22 height 20
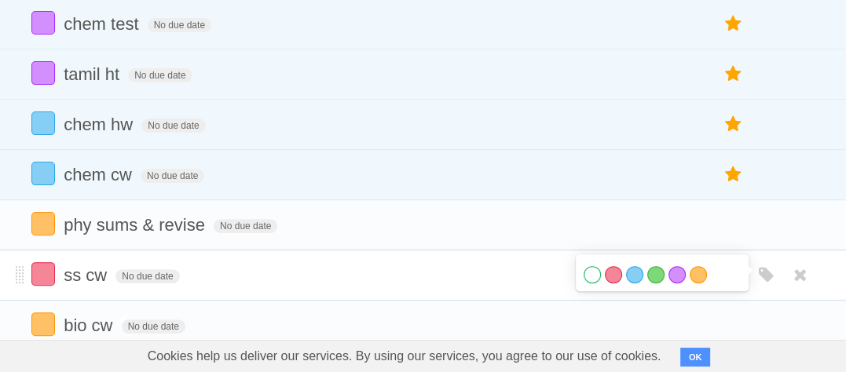
scroll to position [314, 0]
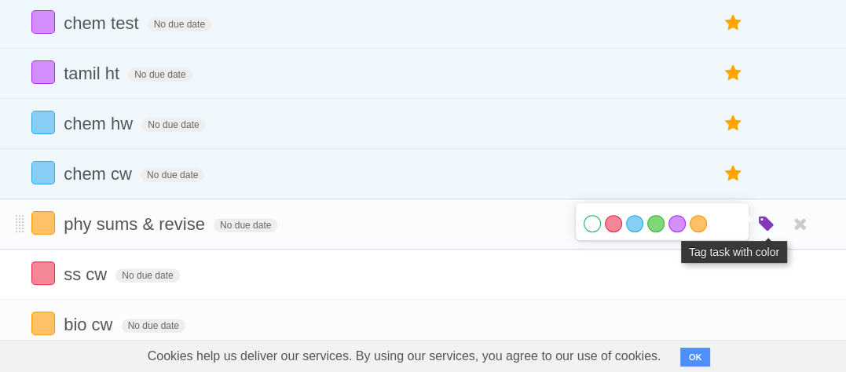
click at [769, 224] on icon "button" at bounding box center [767, 224] width 22 height 20
click at [759, 225] on icon "button" at bounding box center [767, 224] width 22 height 20
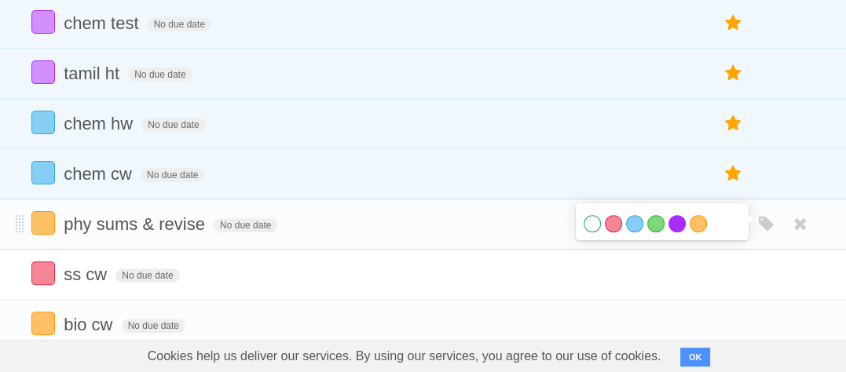
click at [668, 224] on label "Purple" at bounding box center [676, 223] width 17 height 17
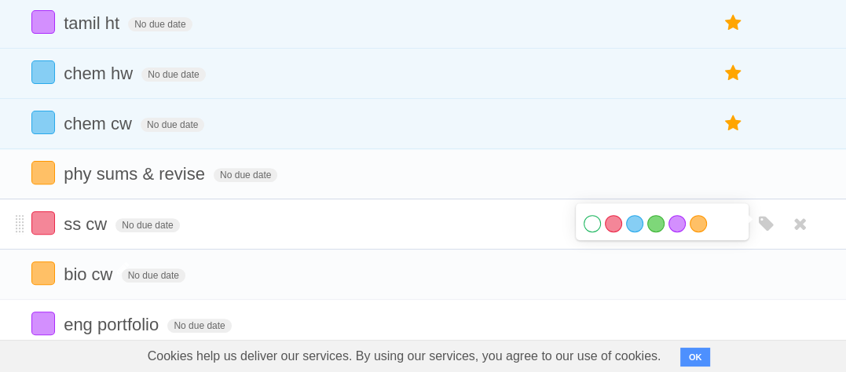
scroll to position [393, 0]
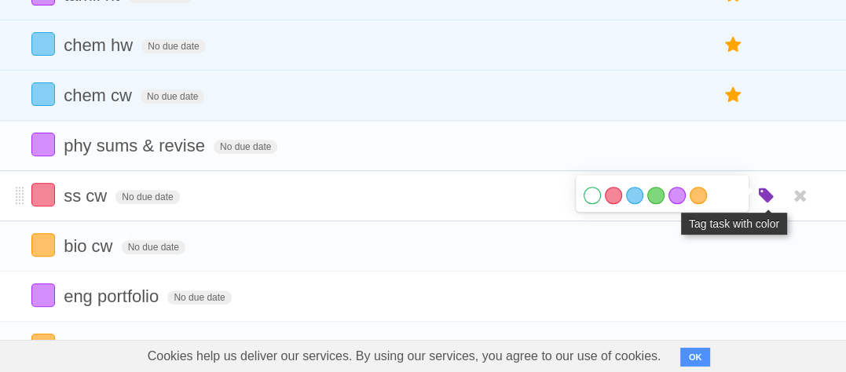
click at [763, 198] on icon "button" at bounding box center [767, 196] width 22 height 20
click at [773, 199] on icon "button" at bounding box center [767, 196] width 22 height 20
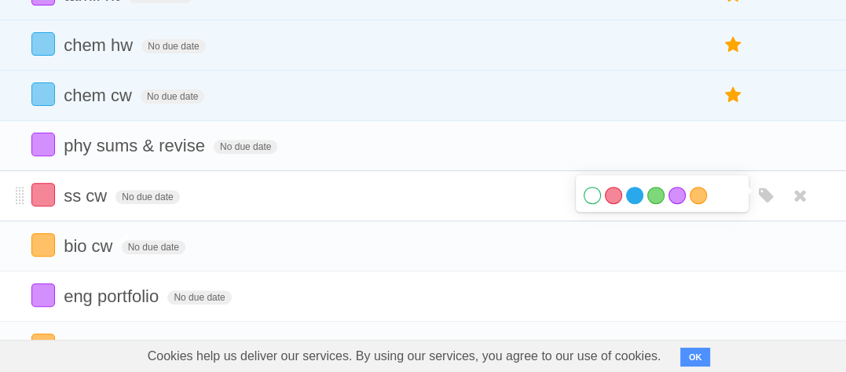
click at [636, 196] on label "Blue" at bounding box center [634, 195] width 17 height 17
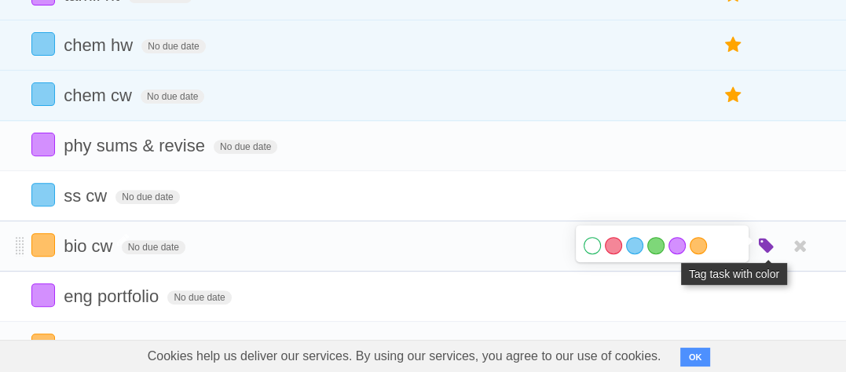
click at [761, 249] on icon "button" at bounding box center [767, 246] width 22 height 20
click at [770, 243] on icon "button" at bounding box center [767, 246] width 22 height 20
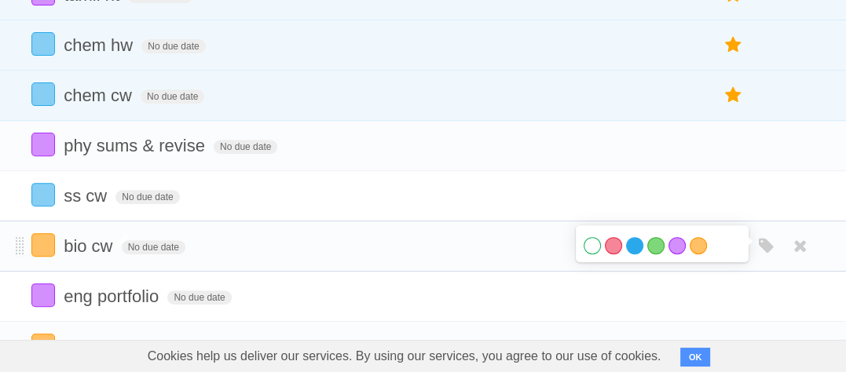
click at [630, 244] on label "Blue" at bounding box center [634, 245] width 17 height 17
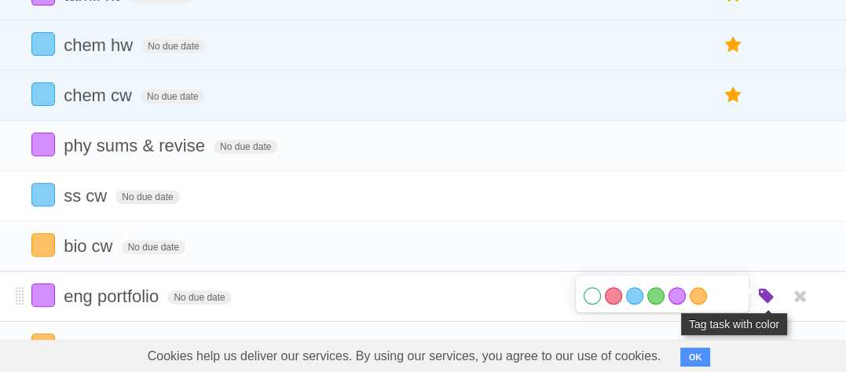
click at [770, 292] on icon "button" at bounding box center [767, 297] width 22 height 20
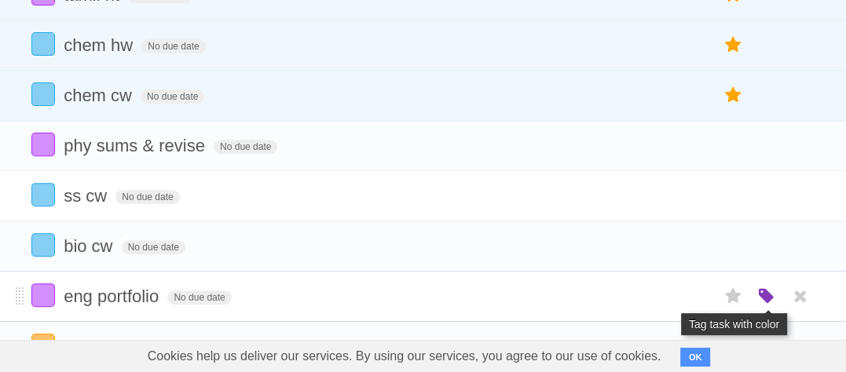
click at [763, 296] on icon "button" at bounding box center [767, 297] width 22 height 20
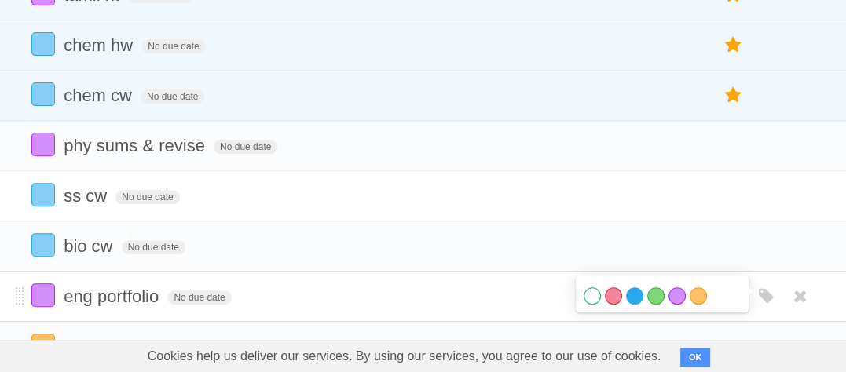
click at [635, 293] on label "Blue" at bounding box center [634, 295] width 17 height 17
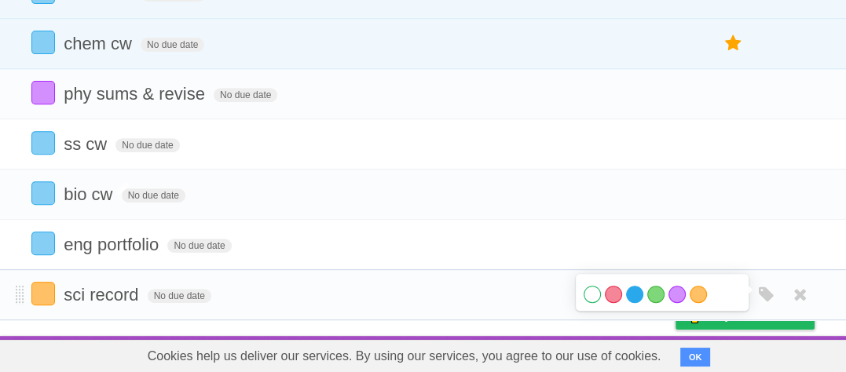
click at [635, 296] on label "Blue" at bounding box center [634, 294] width 17 height 17
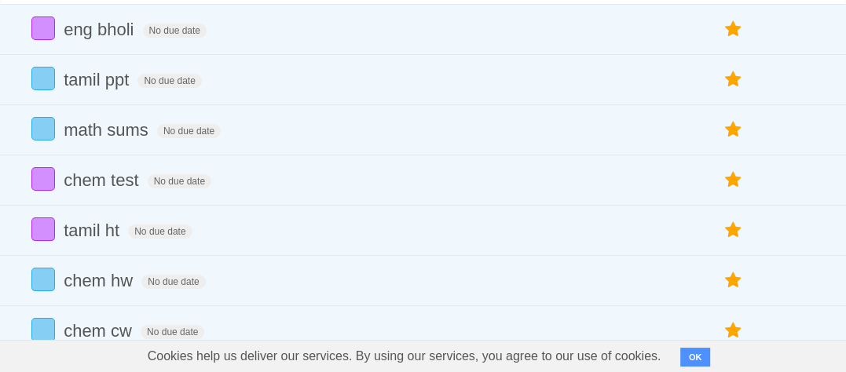
scroll to position [0, 0]
